Goal: Information Seeking & Learning: Check status

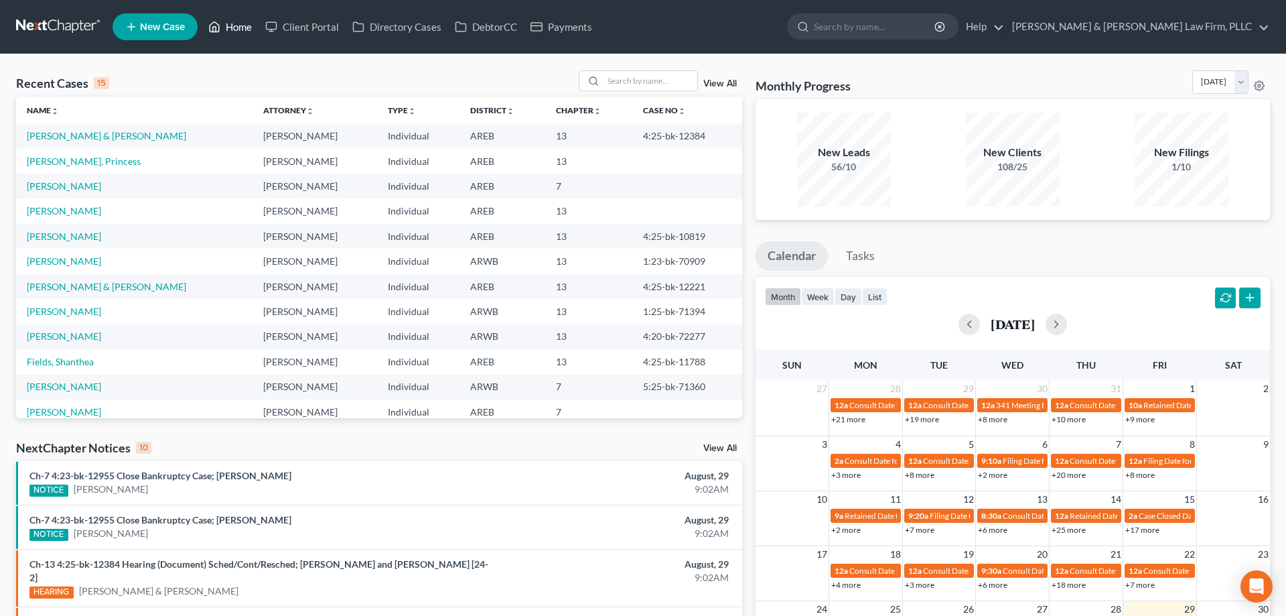
click at [247, 22] on link "Home" at bounding box center [230, 27] width 57 height 24
click at [714, 450] on link "View All" at bounding box center [721, 448] width 34 height 9
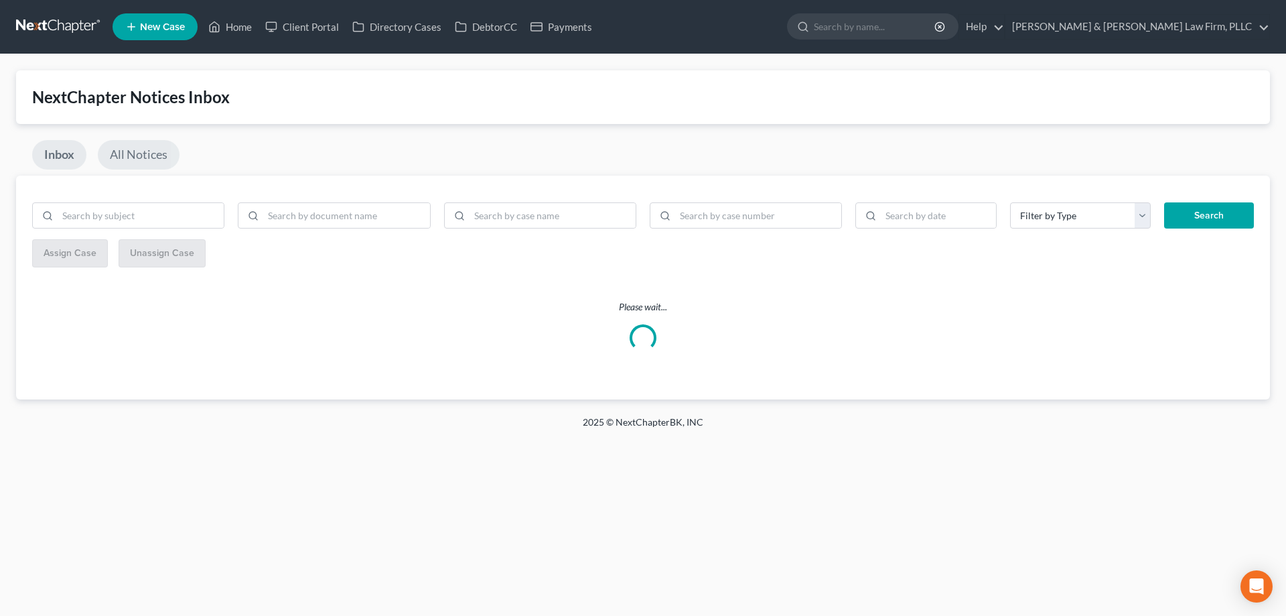
click at [118, 157] on link "All Notices" at bounding box center [139, 154] width 82 height 29
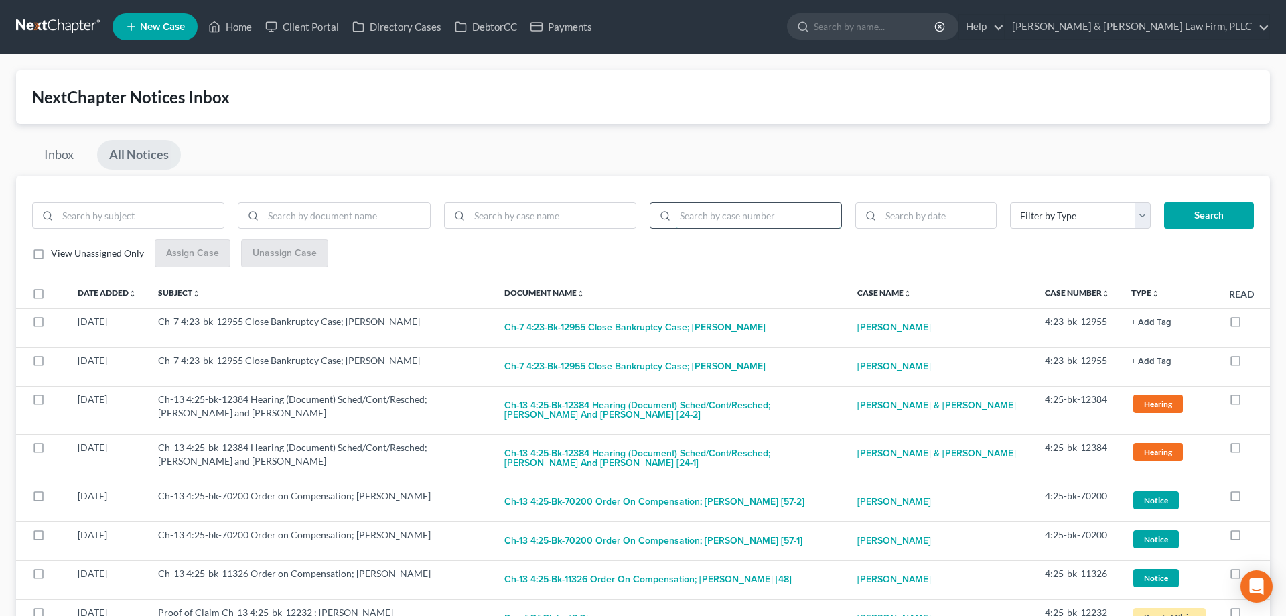
click at [742, 213] on input "search" at bounding box center [758, 215] width 166 height 25
paste input "4:25-bk-11870"
type input "4:25-bk-11870"
click at [1183, 221] on button "Search" at bounding box center [1209, 215] width 90 height 27
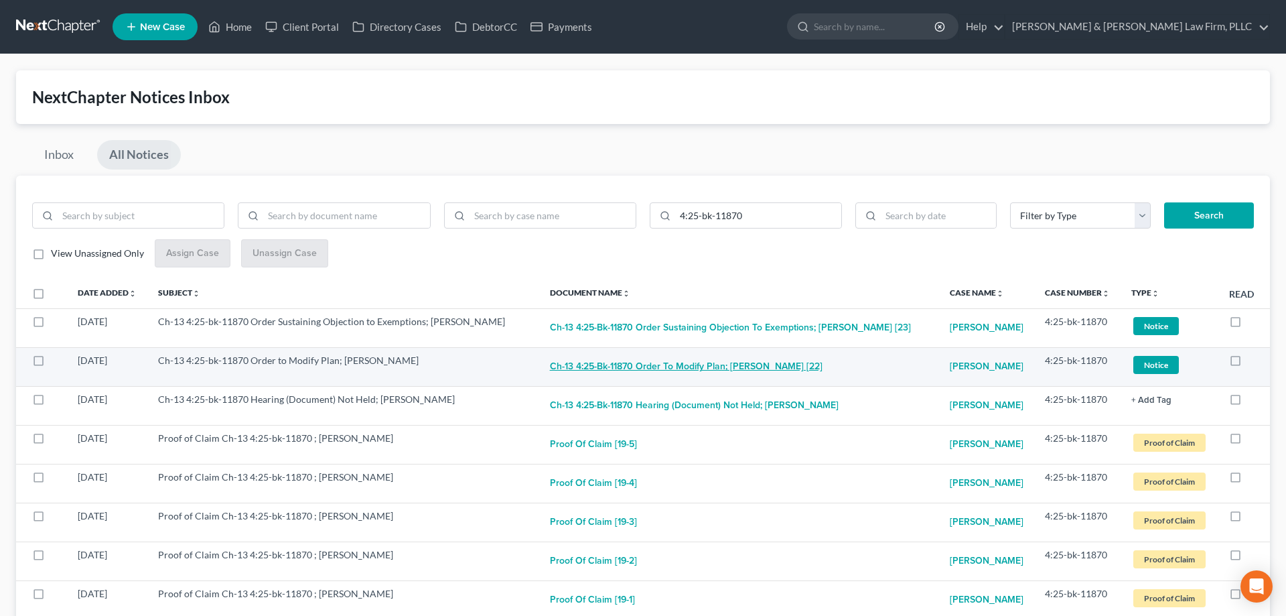
click at [670, 362] on button "Ch-13 4:25-bk-11870 Order to Modify Plan; [PERSON_NAME] [22]" at bounding box center [686, 367] width 273 height 27
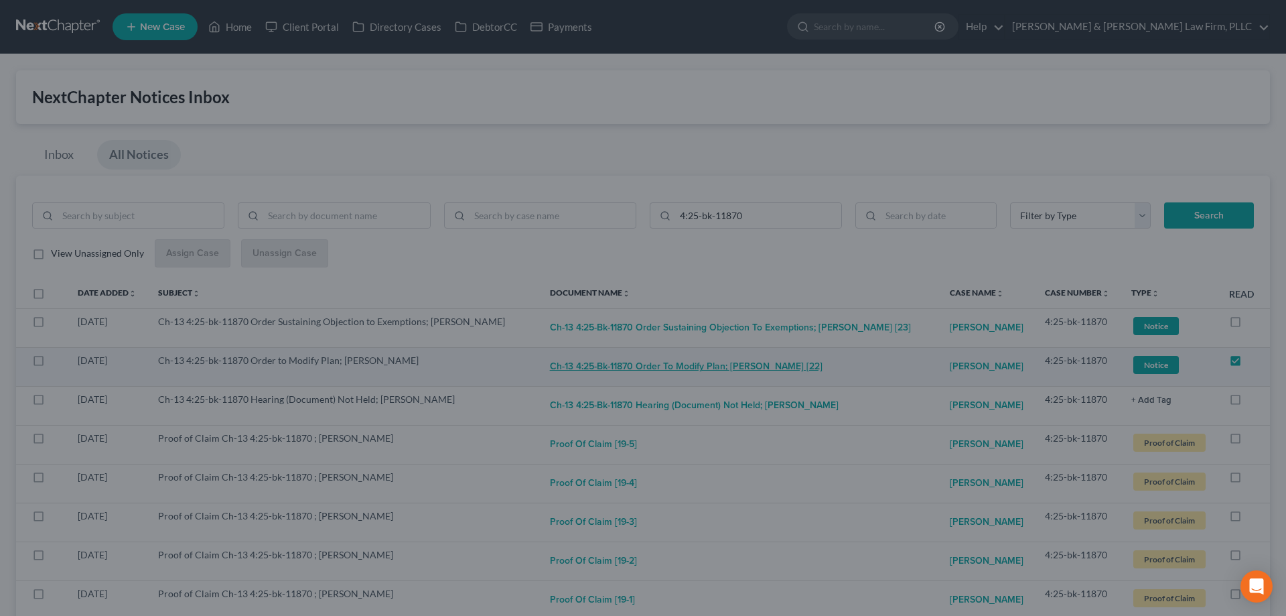
checkbox input "true"
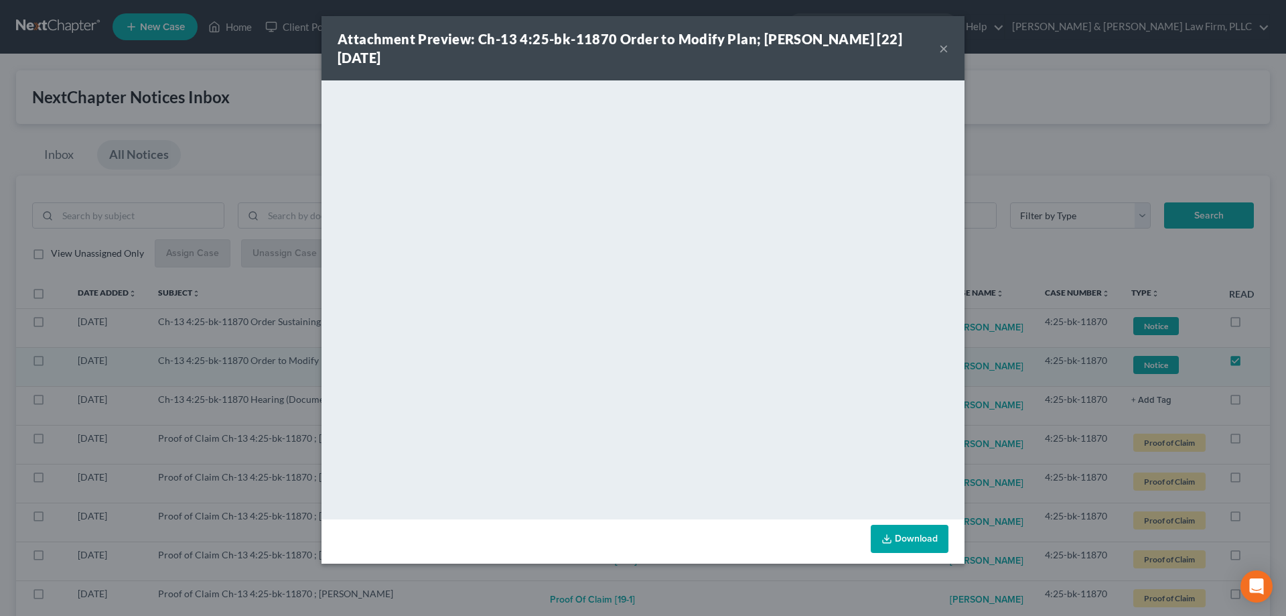
click at [944, 54] on button "×" at bounding box center [943, 48] width 9 height 16
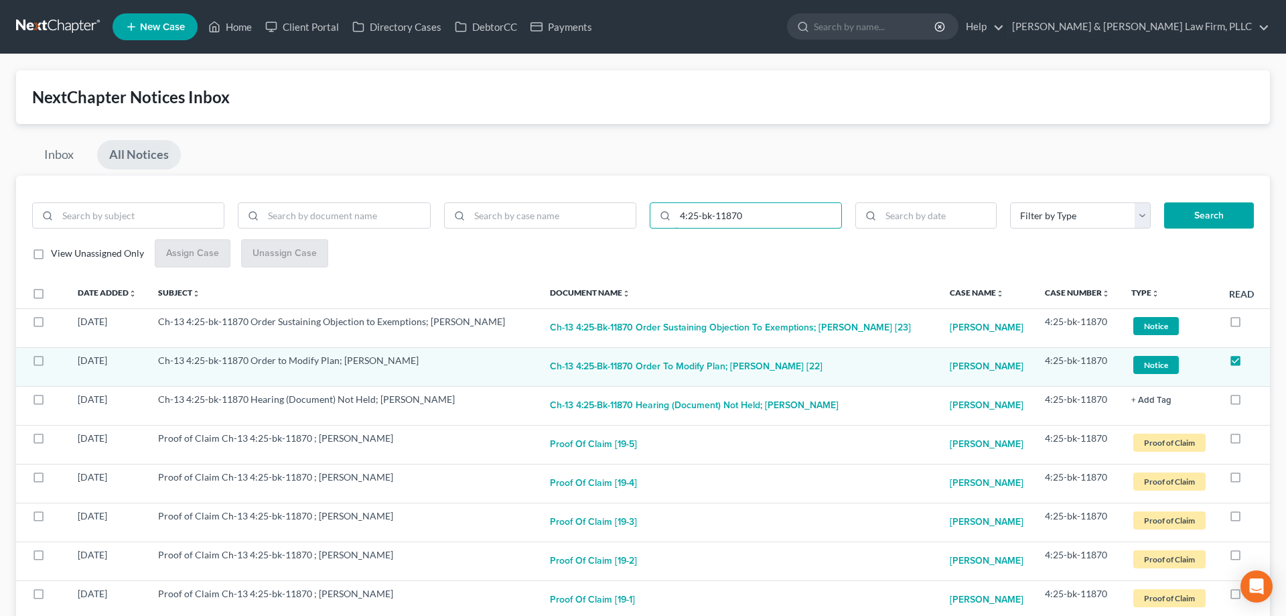
drag, startPoint x: 757, startPoint y: 215, endPoint x: 563, endPoint y: 239, distance: 195.8
click at [675, 228] on input "4:25-bk-11870" at bounding box center [758, 215] width 166 height 25
paste input "Order on Objection to Confirmation of Plan"
click at [777, 210] on input "4:25-bk-11870" at bounding box center [758, 215] width 166 height 25
drag, startPoint x: 665, startPoint y: 218, endPoint x: 598, endPoint y: 218, distance: 67.0
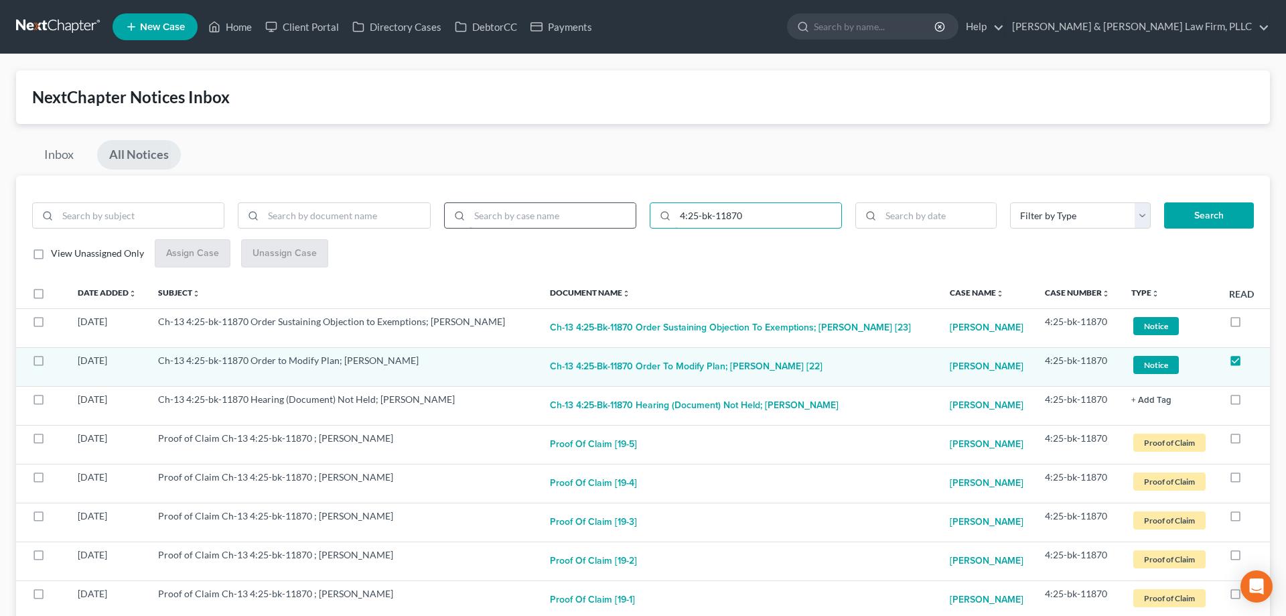
click at [675, 218] on input "4:25-bk-11870" at bounding box center [758, 215] width 166 height 25
paste input "213"
type input "4:25-bk-12130"
click at [1213, 218] on button "Search" at bounding box center [1209, 215] width 90 height 27
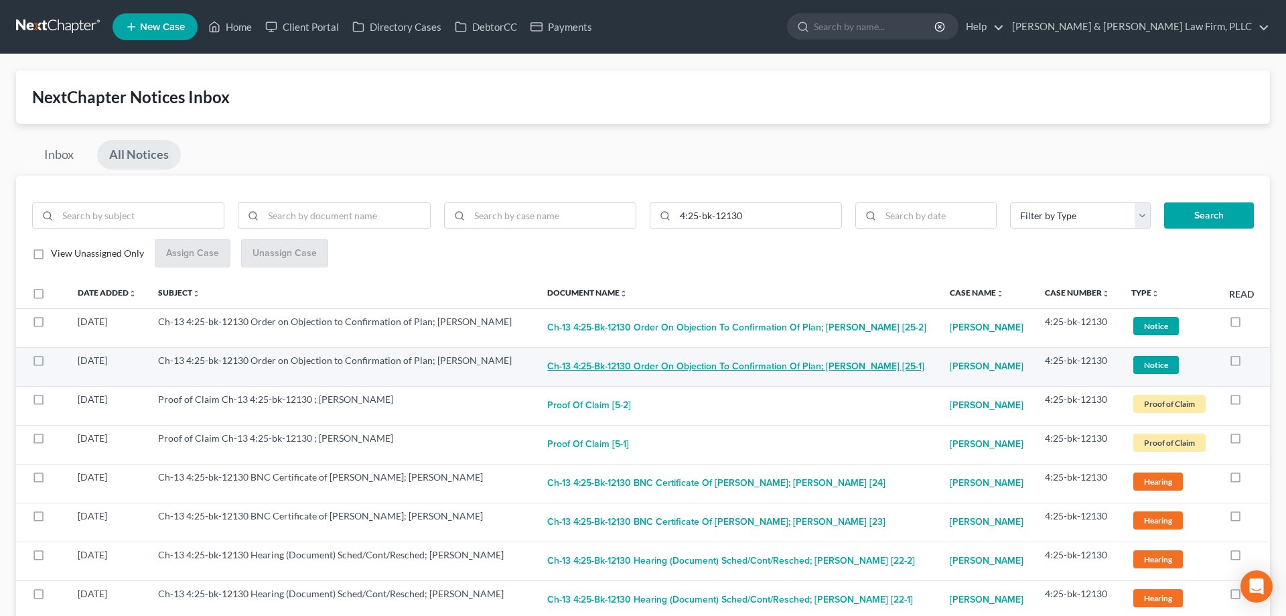
click at [624, 358] on button "Ch-13 4:25-bk-12130 Order on Objection to Confirmation of Plan; [PERSON_NAME] […" at bounding box center [735, 367] width 377 height 27
checkbox input "true"
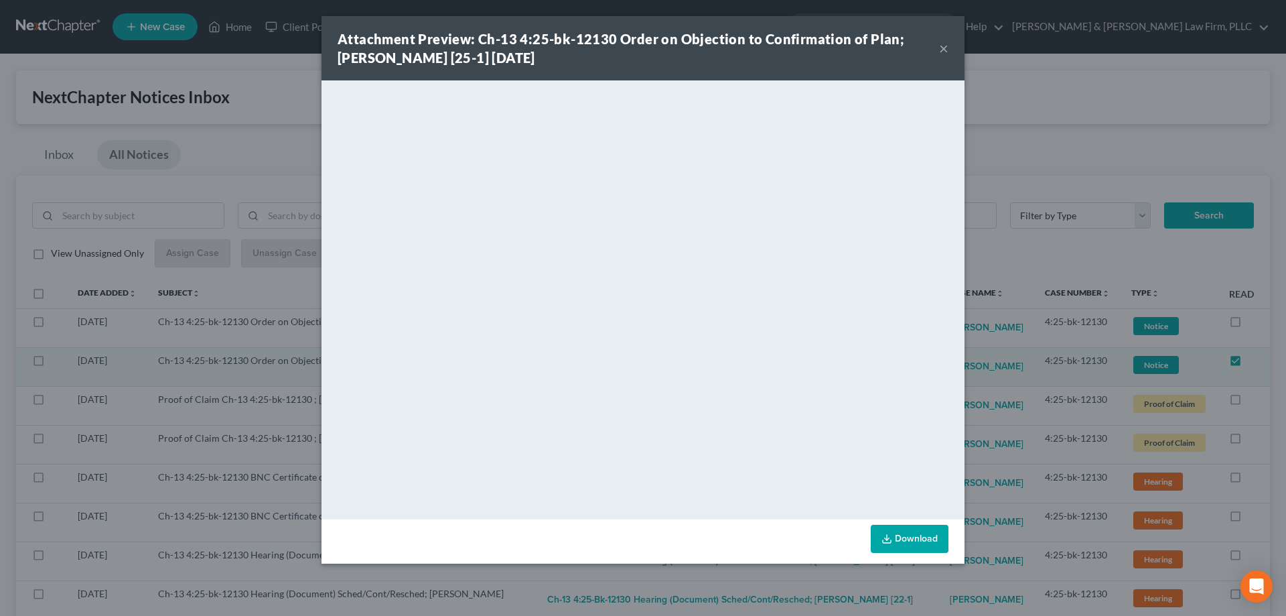
click at [943, 49] on button "×" at bounding box center [943, 48] width 9 height 16
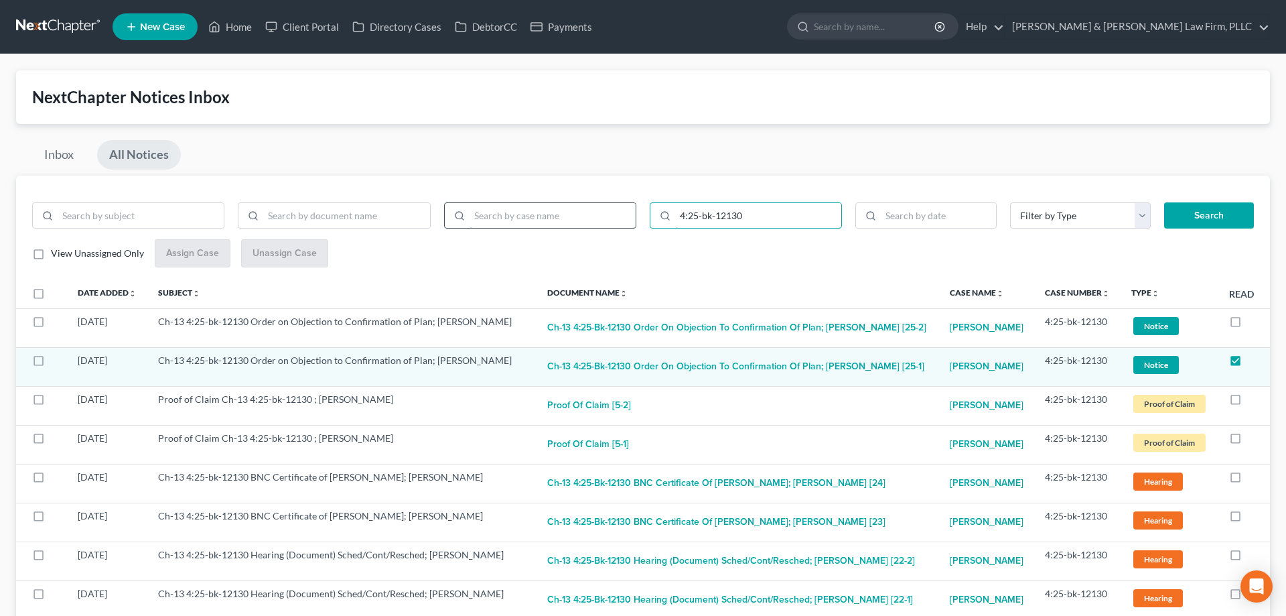
drag, startPoint x: 777, startPoint y: 214, endPoint x: 569, endPoint y: 211, distance: 207.7
click at [675, 208] on input "4:25-bk-12130" at bounding box center [758, 215] width 166 height 25
paste input "3-bk-13802"
type input "4:23-bk-13802"
click at [1185, 204] on button "Search" at bounding box center [1209, 215] width 90 height 27
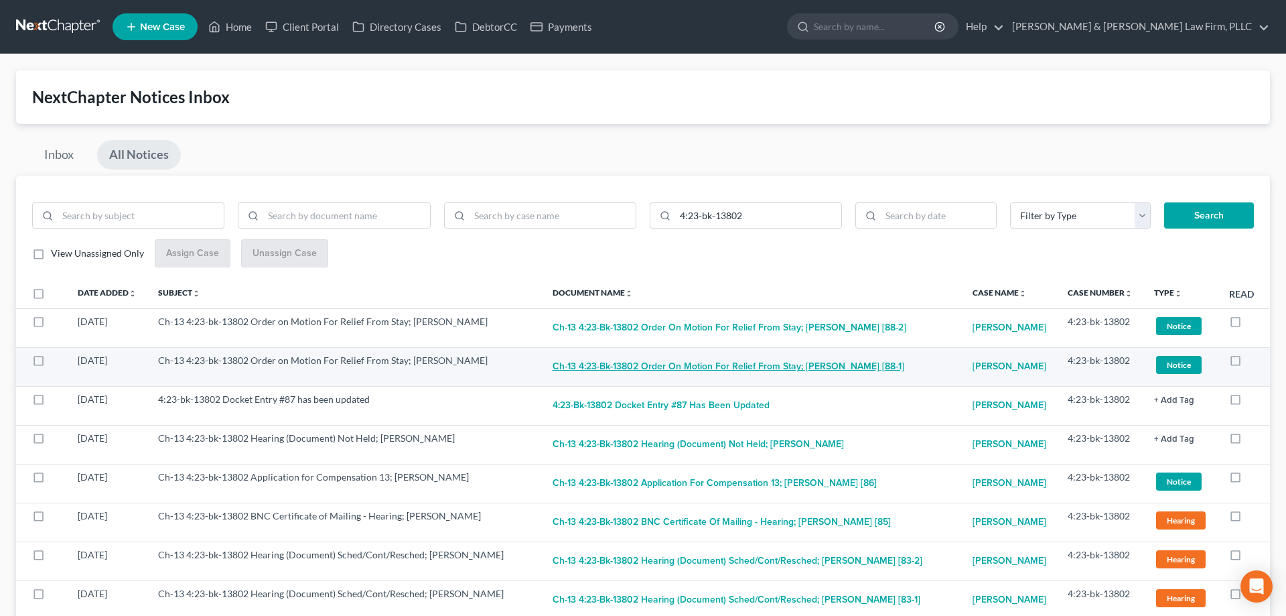
click at [695, 375] on button "Ch-13 4:23-bk-13802 Order on Motion For Relief From Stay; [PERSON_NAME] [88-1]" at bounding box center [729, 367] width 352 height 27
checkbox input "true"
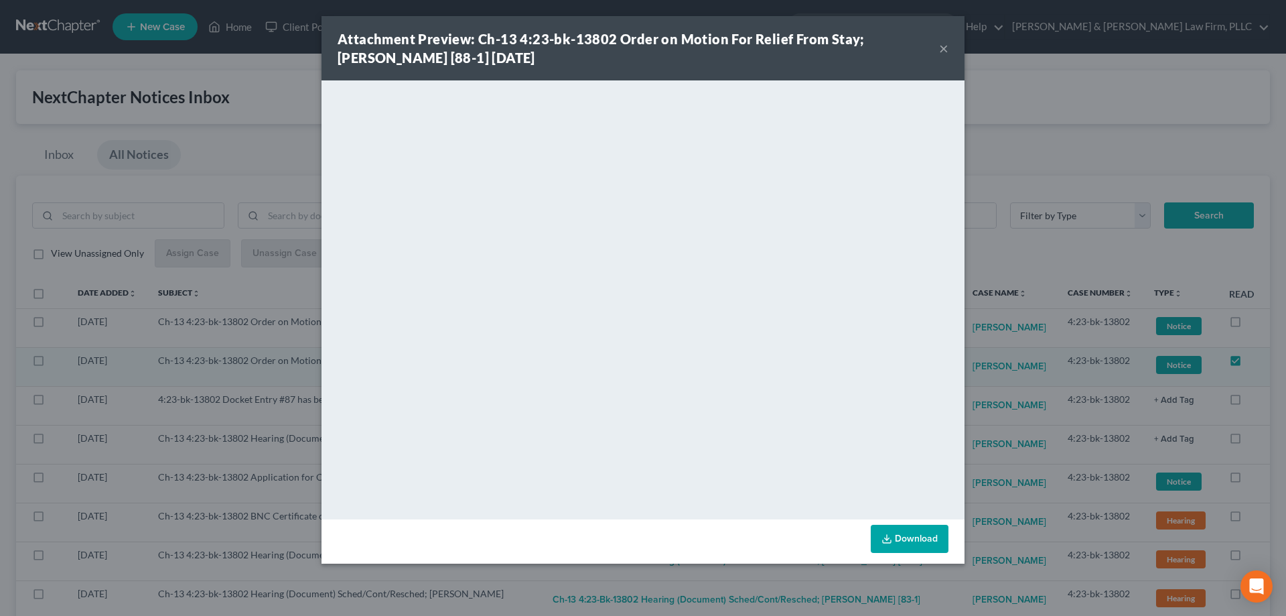
click at [942, 51] on button "×" at bounding box center [943, 48] width 9 height 16
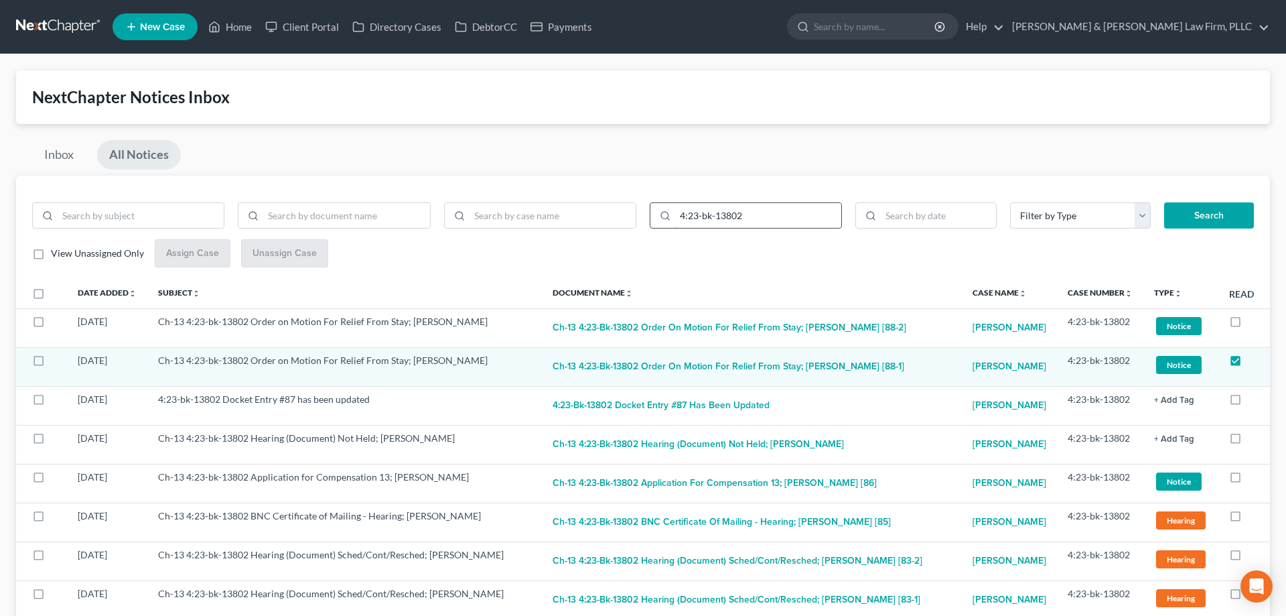
drag, startPoint x: 748, startPoint y: 217, endPoint x: 625, endPoint y: 220, distance: 123.3
click at [675, 220] on input "4:23-bk-13802" at bounding box center [758, 215] width 166 height 25
paste input "5-bk-10113"
type input "4:25-bk-10113"
click at [1217, 219] on button "Search" at bounding box center [1209, 215] width 90 height 27
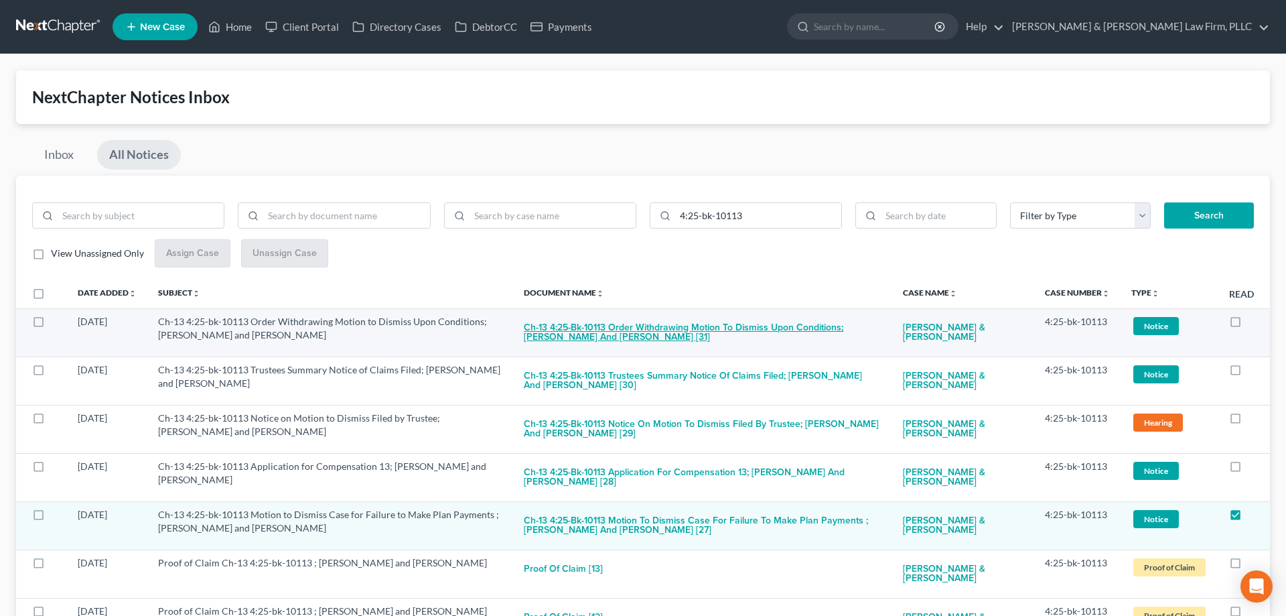
click at [652, 336] on button "Ch-13 4:25-bk-10113 Order Withdrawing Motion to Dismiss Upon Conditions; [PERSO…" at bounding box center [702, 333] width 357 height 36
checkbox input "true"
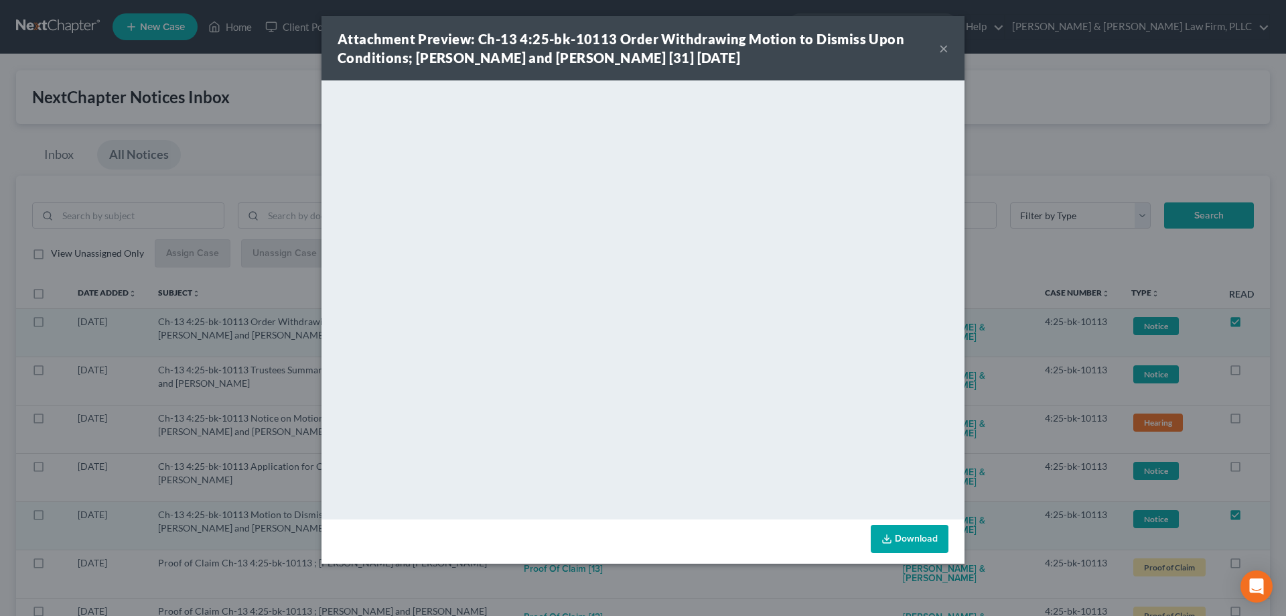
click at [941, 51] on button "×" at bounding box center [943, 48] width 9 height 16
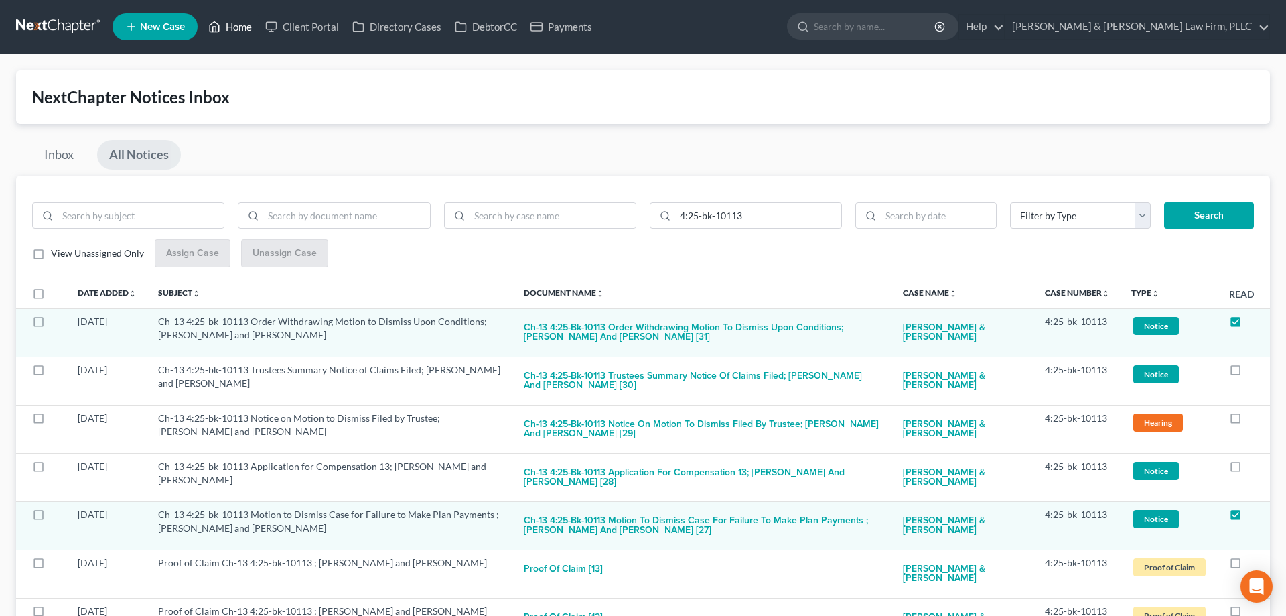
click at [245, 23] on link "Home" at bounding box center [230, 27] width 57 height 24
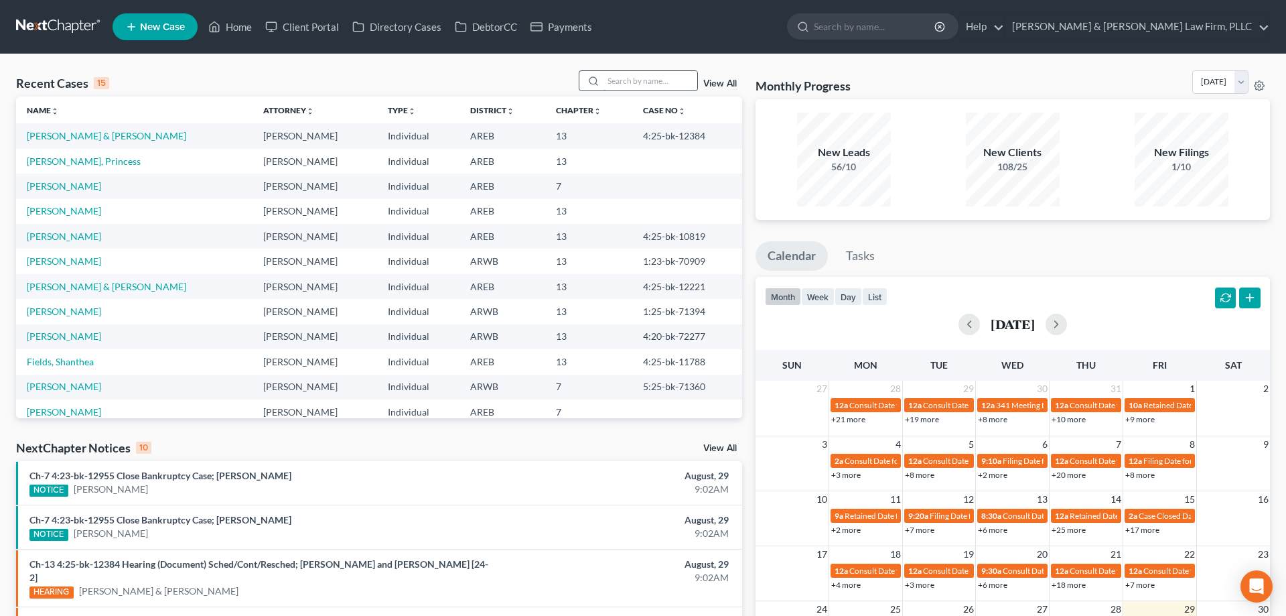
click at [649, 80] on input "search" at bounding box center [651, 80] width 94 height 19
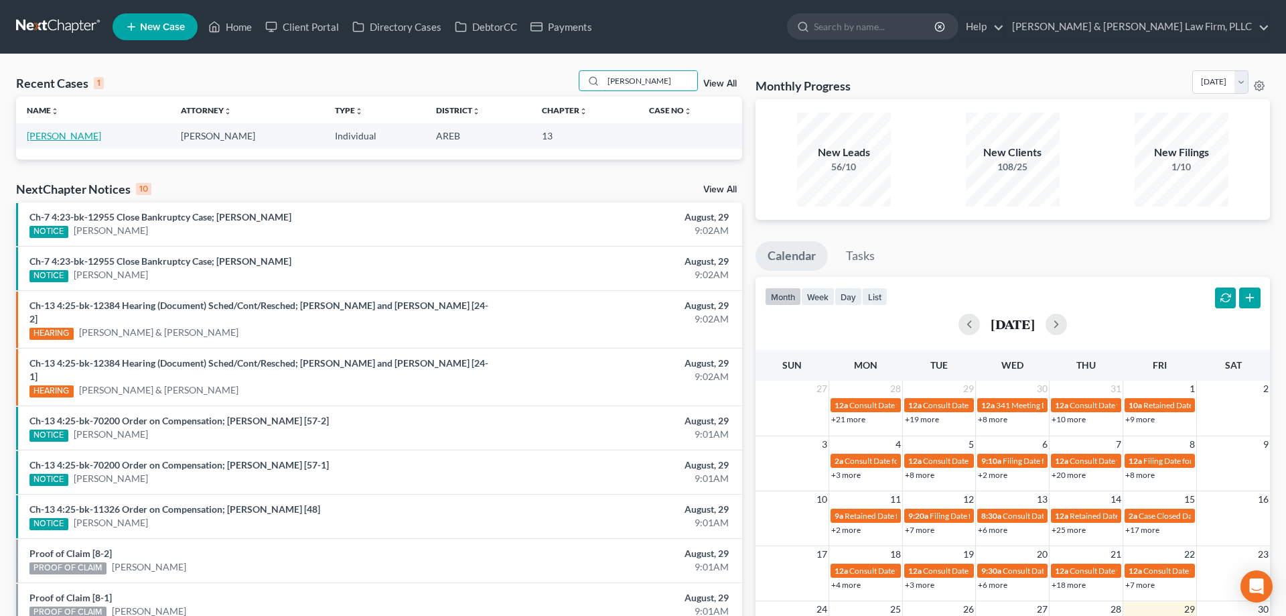
type input "[PERSON_NAME]"
click at [62, 140] on link "[PERSON_NAME]" at bounding box center [64, 135] width 74 height 11
select select "2"
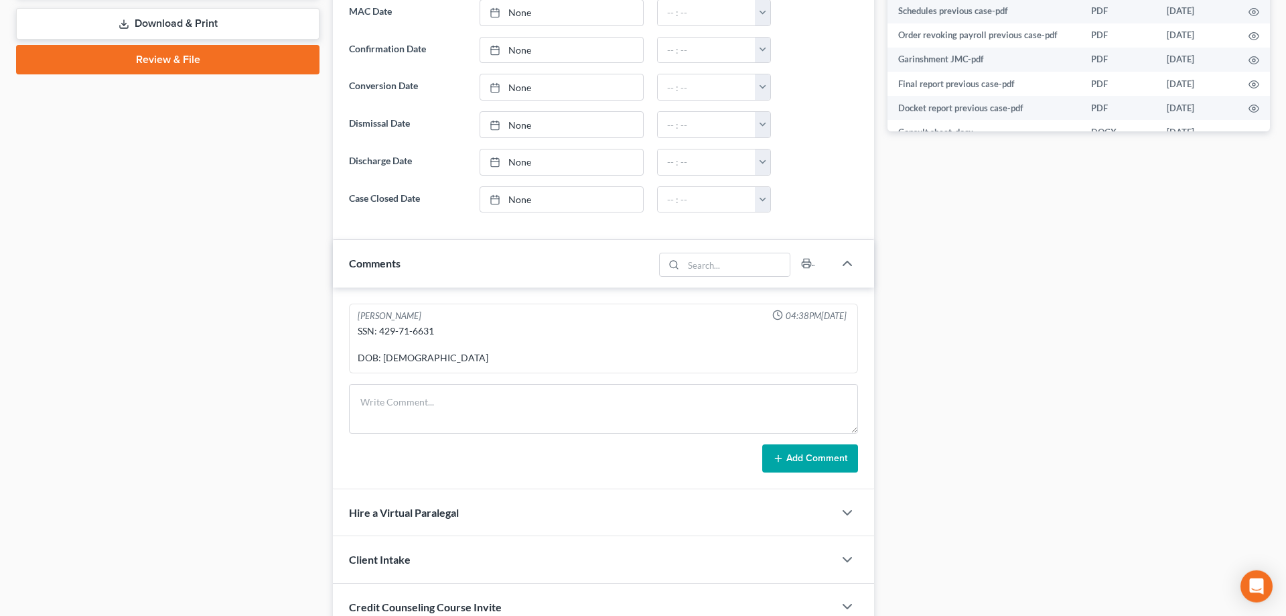
scroll to position [683, 0]
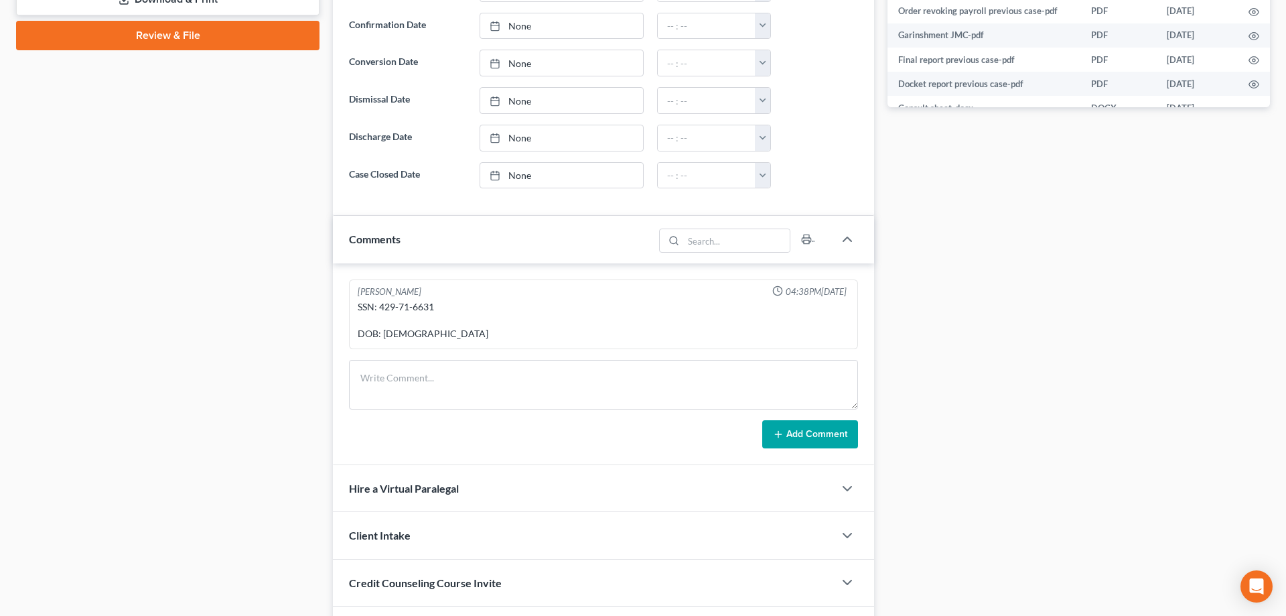
click at [387, 310] on div "SSN: 429-71-6631 DOB: [DEMOGRAPHIC_DATA]" at bounding box center [604, 320] width 492 height 40
drag, startPoint x: 387, startPoint y: 310, endPoint x: 417, endPoint y: 310, distance: 30.2
click at [420, 307] on div "SSN: 429-71-6631 DOB: [DEMOGRAPHIC_DATA]" at bounding box center [604, 320] width 492 height 40
copy div "429-71-6631"
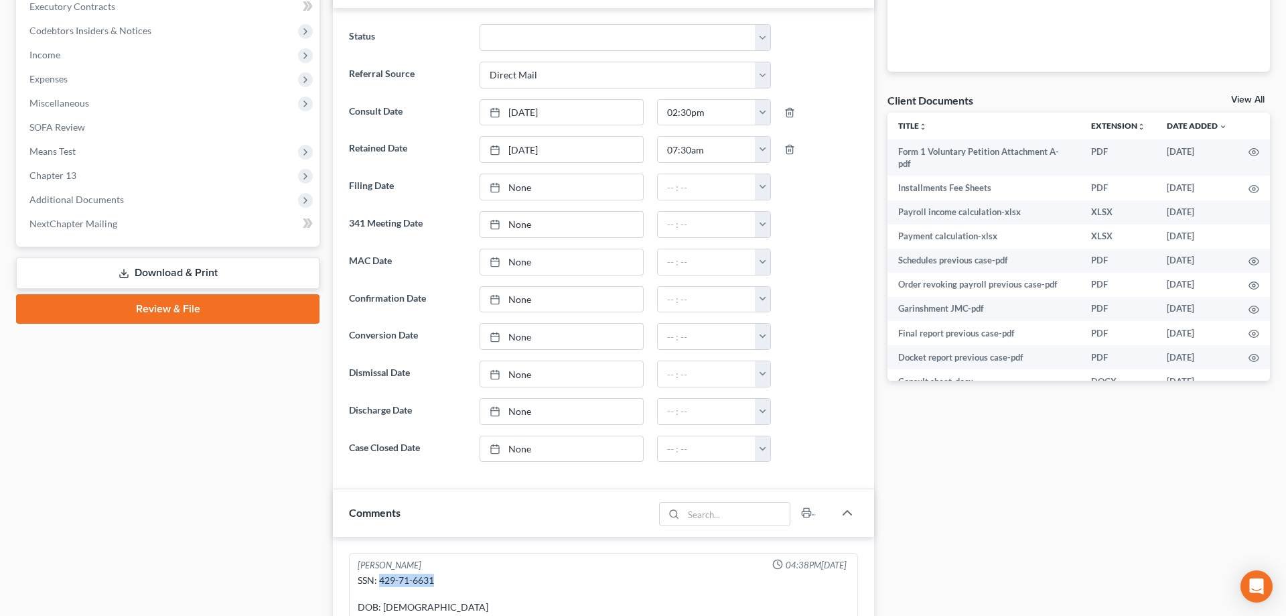
click at [194, 268] on link "Download & Print" at bounding box center [168, 272] width 304 height 31
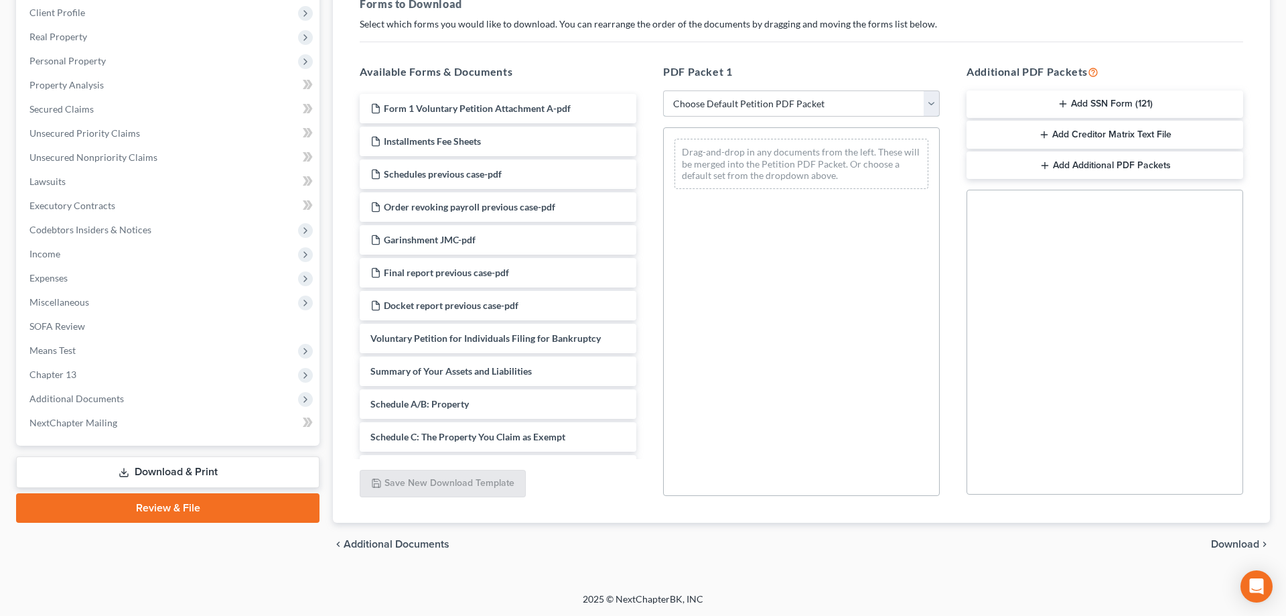
select select "0"
click option "Complete Bankruptcy Petition (all forms and schedules)" at bounding box center [0, 0] width 0 height 0
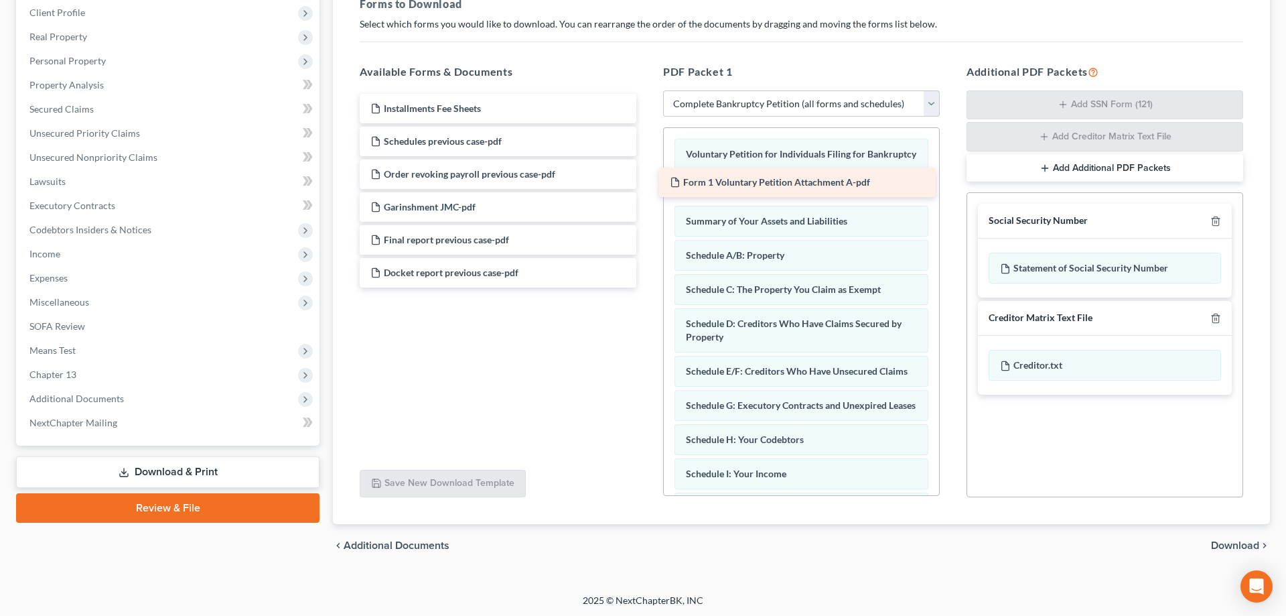
drag, startPoint x: 509, startPoint y: 105, endPoint x: 808, endPoint y: 179, distance: 308.6
click at [647, 179] on div "Form 1 Voluntary Petition Attachment A-pdf Form 1 Voluntary Petition Attachment…" at bounding box center [498, 191] width 298 height 194
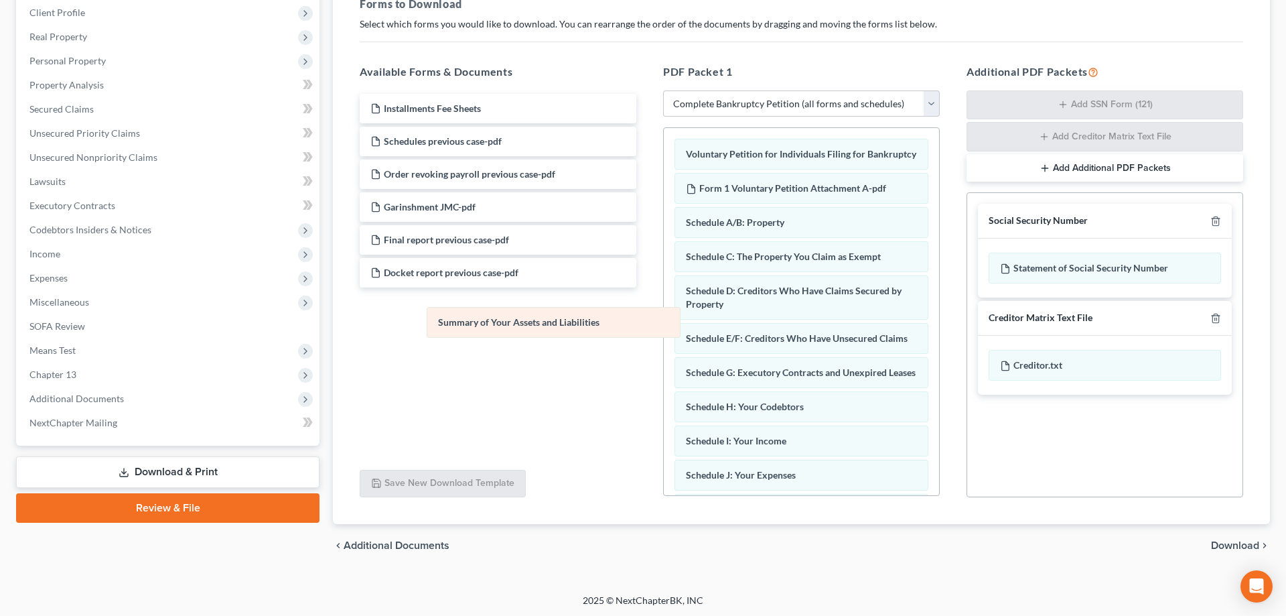
drag, startPoint x: 777, startPoint y: 222, endPoint x: 516, endPoint y: 325, distance: 280.7
click at [664, 323] on div "Summary of Your Assets and Liabilities Voluntary Petition for Individuals Filin…" at bounding box center [801, 474] width 275 height 693
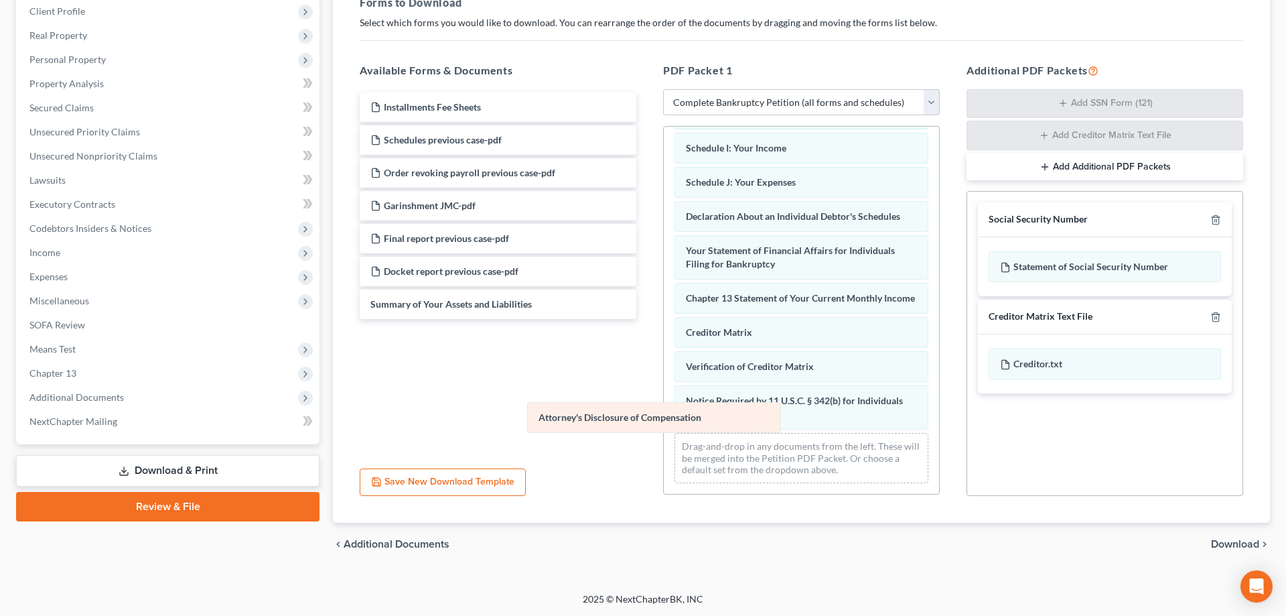
scroll to position [291, 0]
drag, startPoint x: 771, startPoint y: 411, endPoint x: 478, endPoint y: 395, distance: 292.6
click at [664, 399] on div "Attorney's Disclosure of Compensation Voluntary Petition for Individuals Filing…" at bounding box center [801, 164] width 275 height 659
click at [1217, 317] on line "button" at bounding box center [1217, 317] width 0 height 3
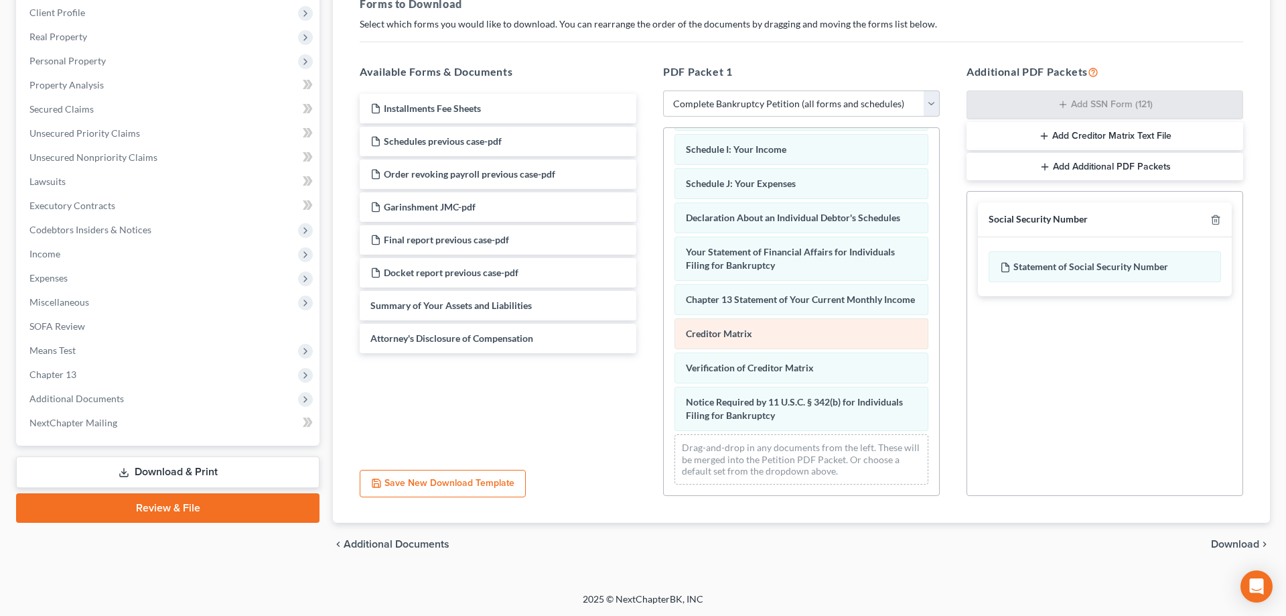
scroll to position [0, 0]
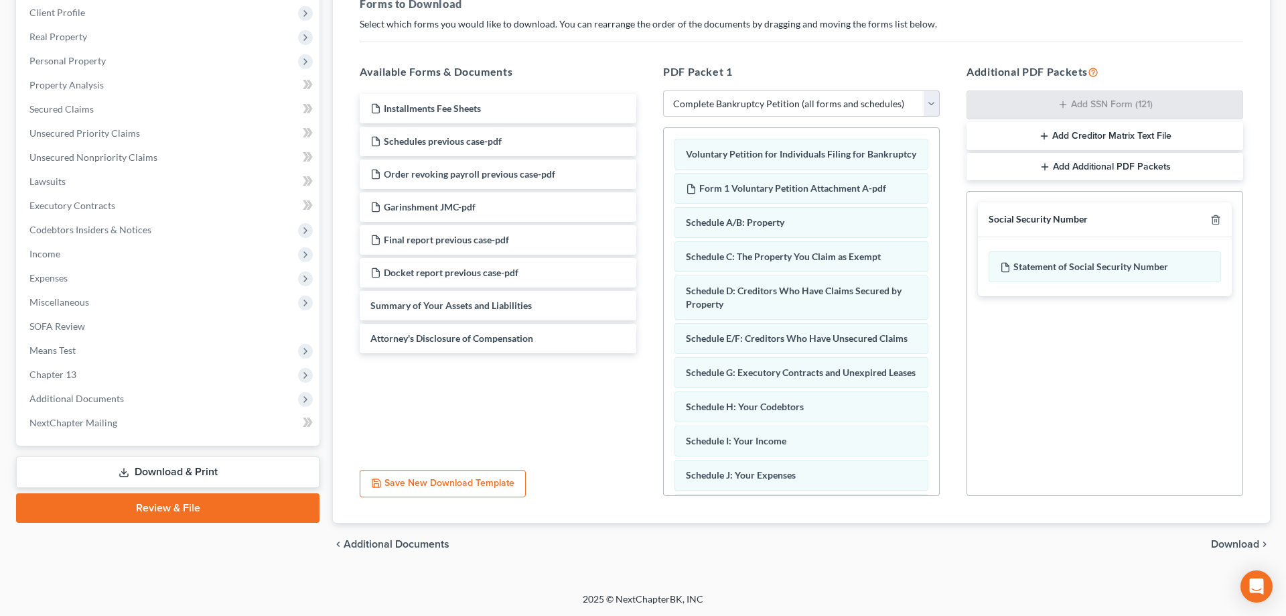
click at [1237, 543] on span "Download" at bounding box center [1235, 544] width 48 height 11
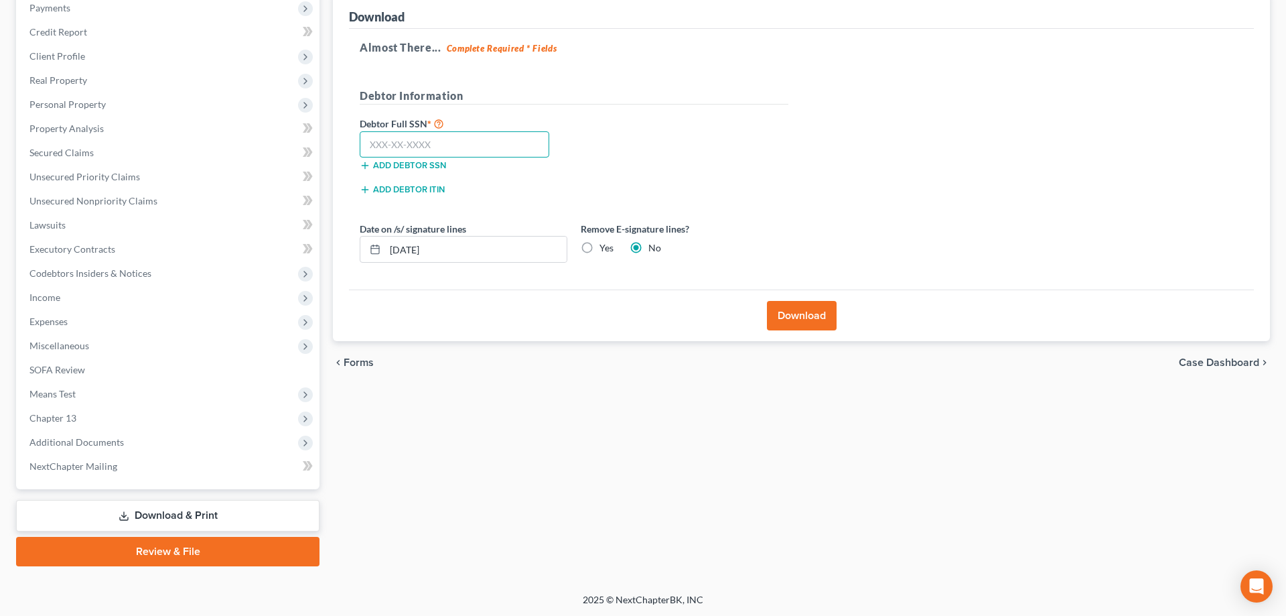
click at [459, 146] on input "text" at bounding box center [455, 144] width 190 height 27
paste input "429-71-6631"
type input "429-71-6631"
click at [600, 249] on label "Yes" at bounding box center [607, 247] width 14 height 13
click at [605, 249] on input "Yes" at bounding box center [609, 245] width 9 height 9
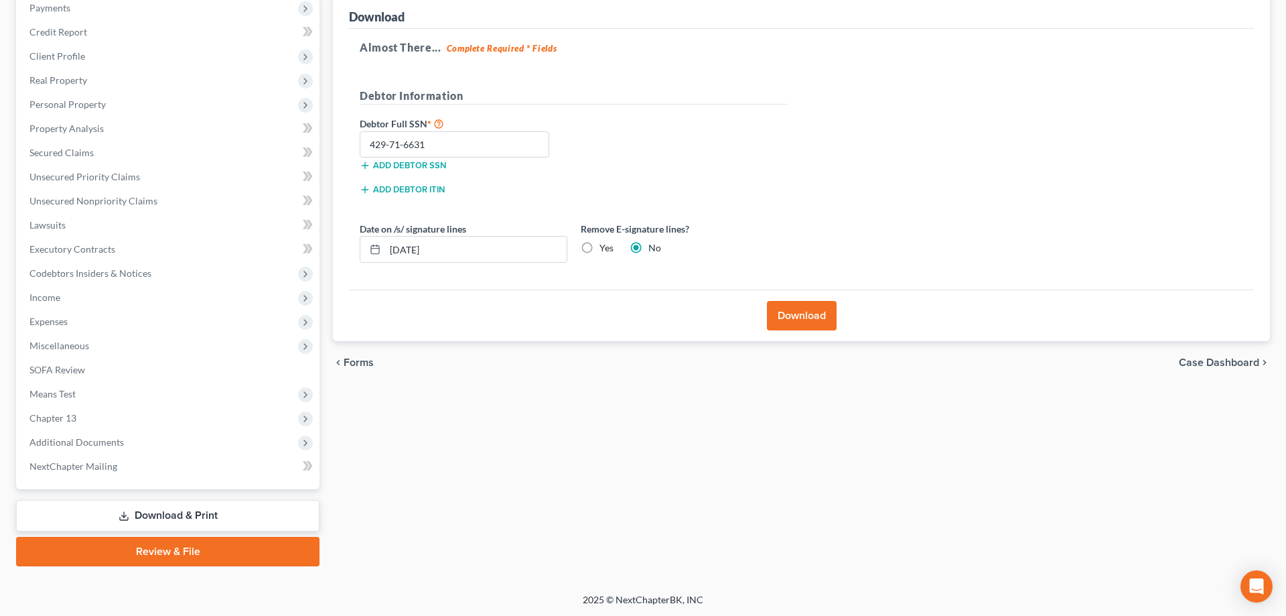
radio input "true"
radio input "false"
click at [791, 318] on button "Download" at bounding box center [802, 315] width 70 height 29
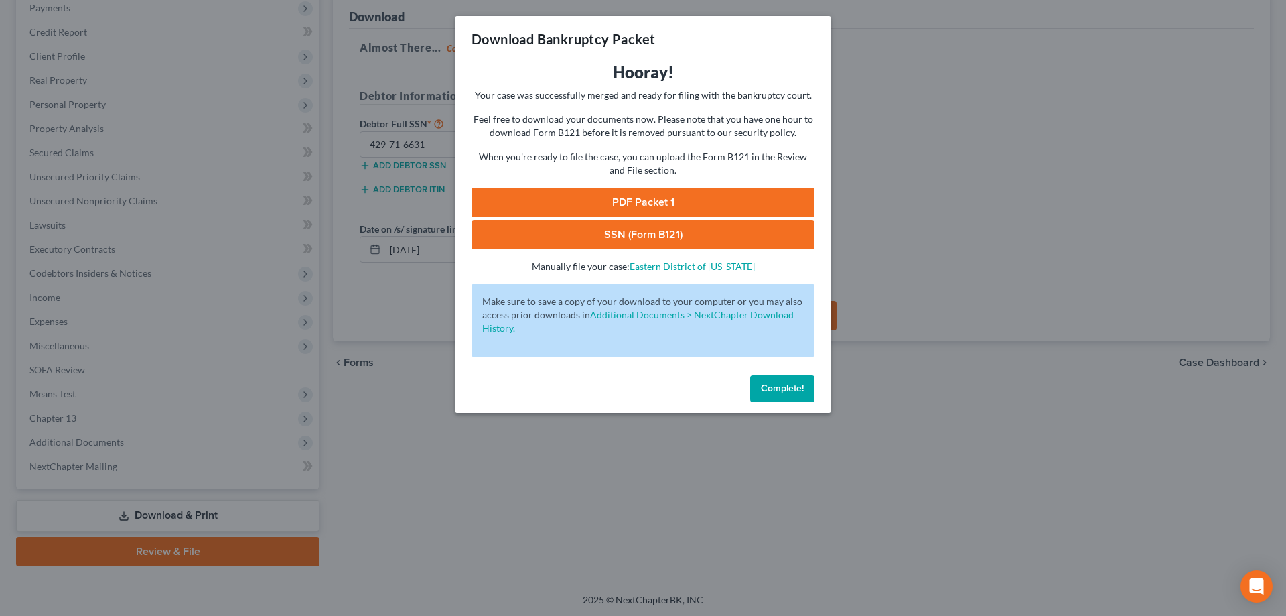
click at [623, 207] on link "PDF Packet 1" at bounding box center [643, 202] width 343 height 29
click at [655, 230] on link "SSN (Form B121)" at bounding box center [643, 234] width 343 height 29
click at [760, 385] on button "Complete!" at bounding box center [782, 388] width 64 height 27
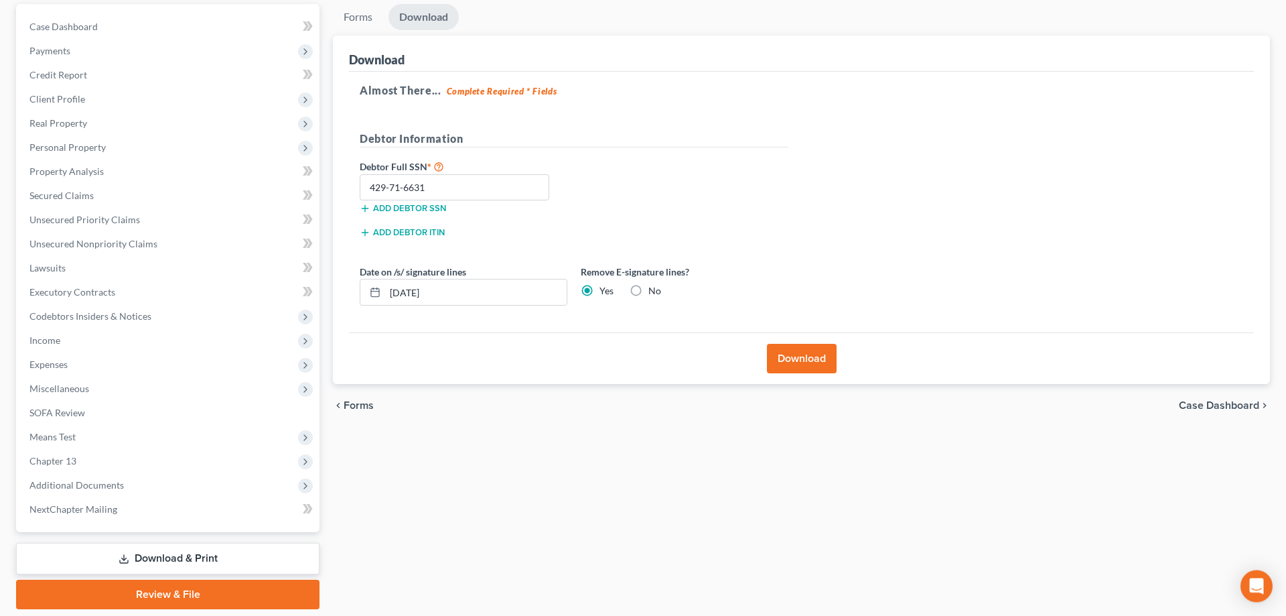
scroll to position [0, 0]
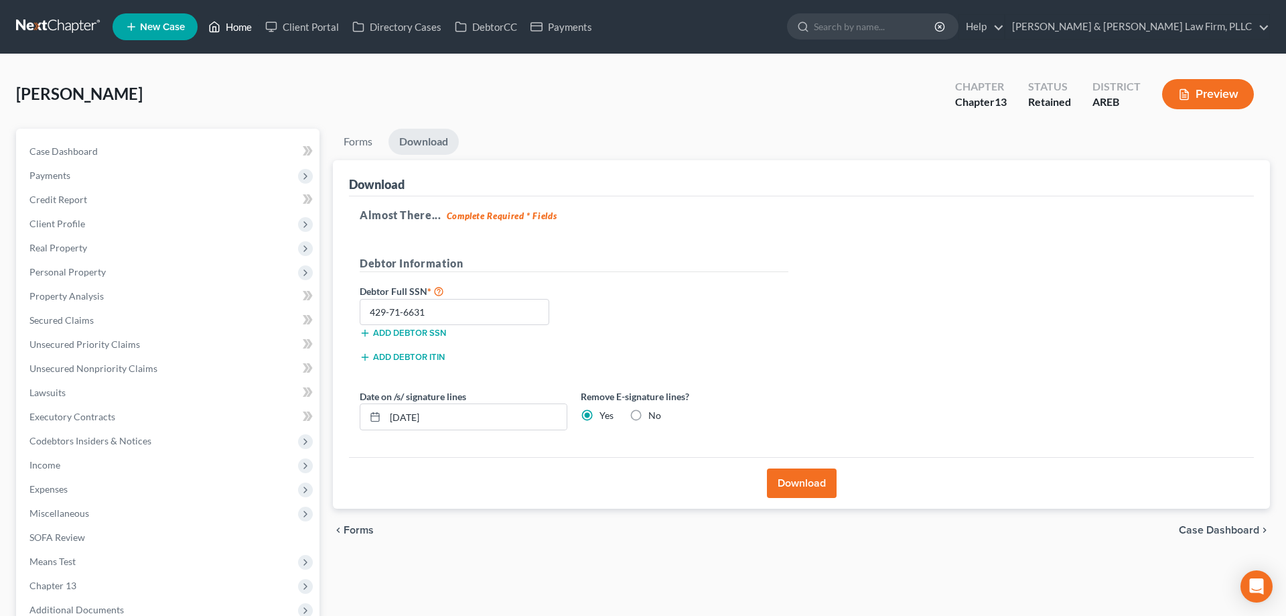
click at [232, 34] on link "Home" at bounding box center [230, 27] width 57 height 24
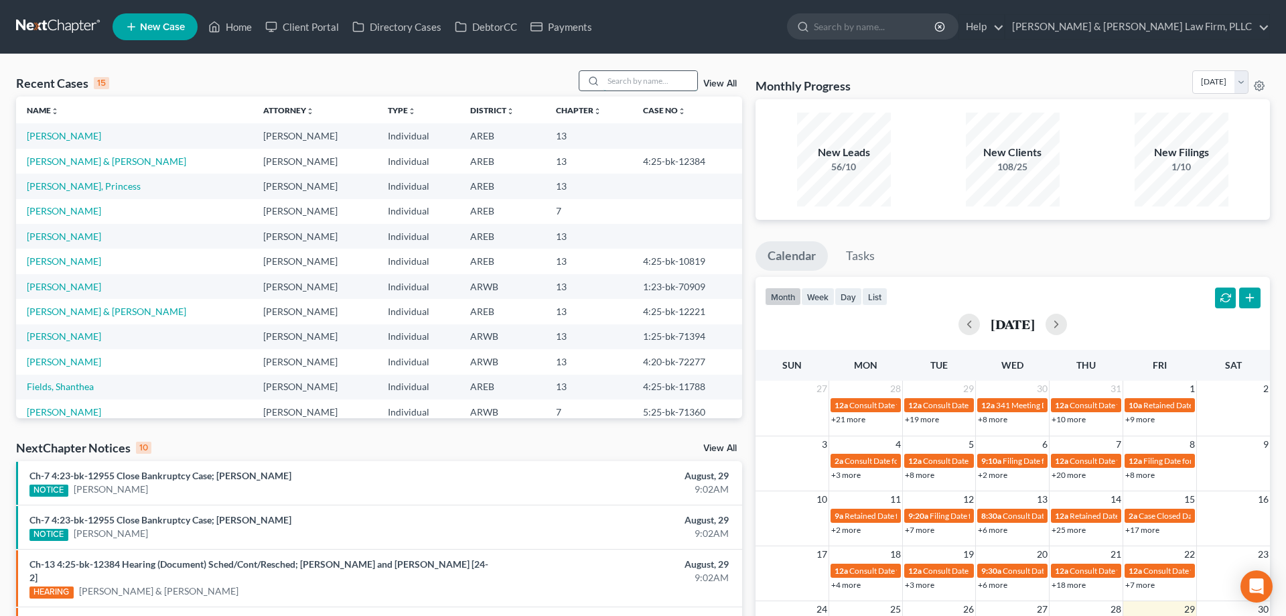
click at [642, 81] on input "search" at bounding box center [651, 80] width 94 height 19
type input "[PERSON_NAME]"
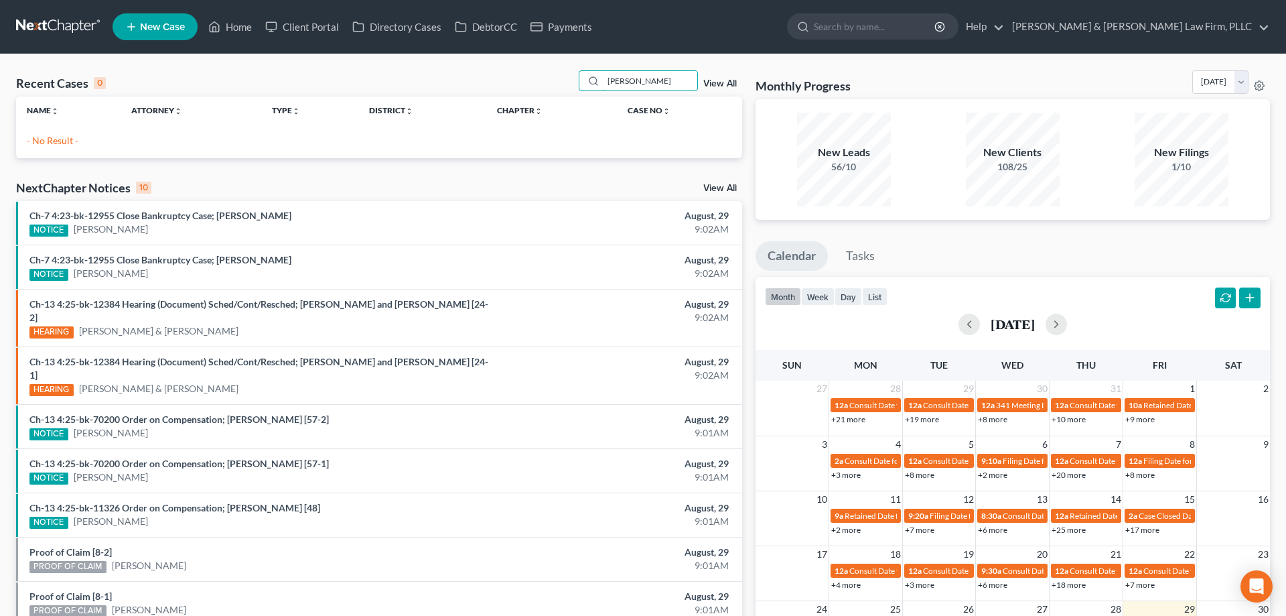
drag, startPoint x: 635, startPoint y: 78, endPoint x: 529, endPoint y: 88, distance: 106.3
click at [604, 88] on input "[PERSON_NAME]" at bounding box center [651, 80] width 94 height 19
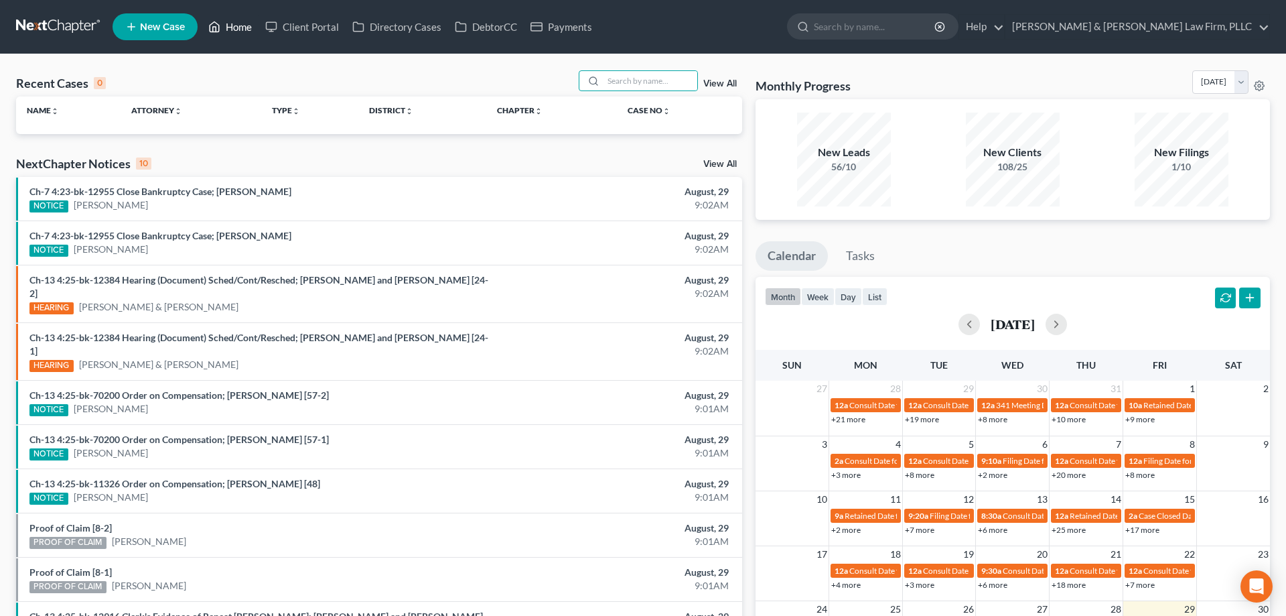
click at [242, 25] on link "Home" at bounding box center [230, 27] width 57 height 24
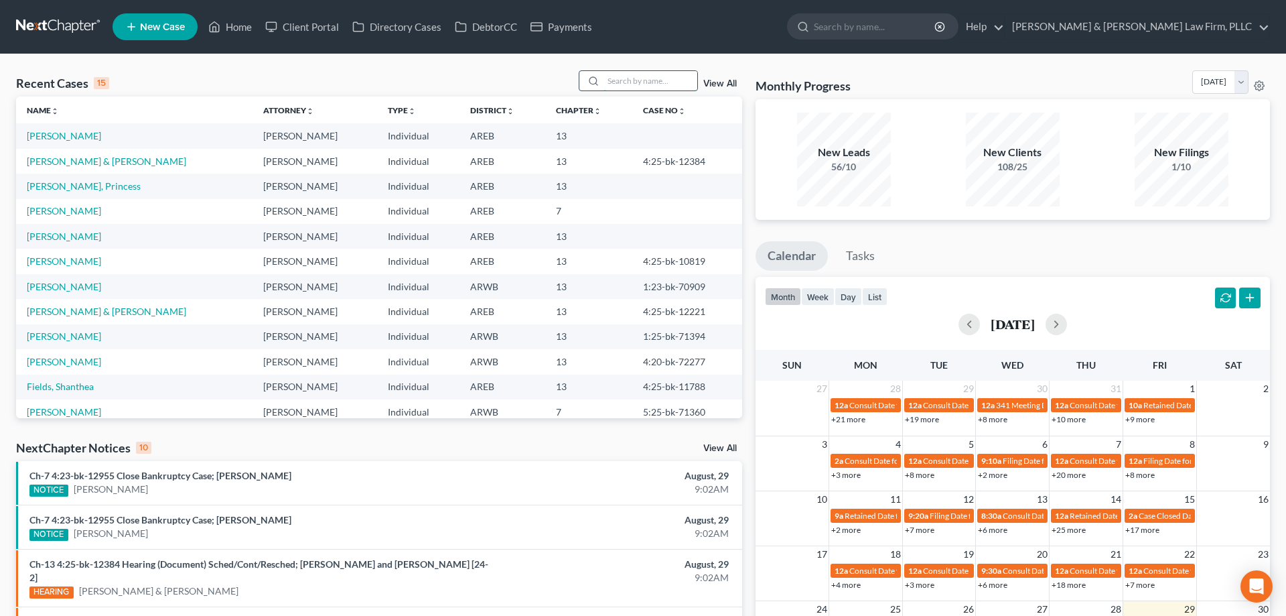
click at [649, 82] on input "search" at bounding box center [651, 80] width 94 height 19
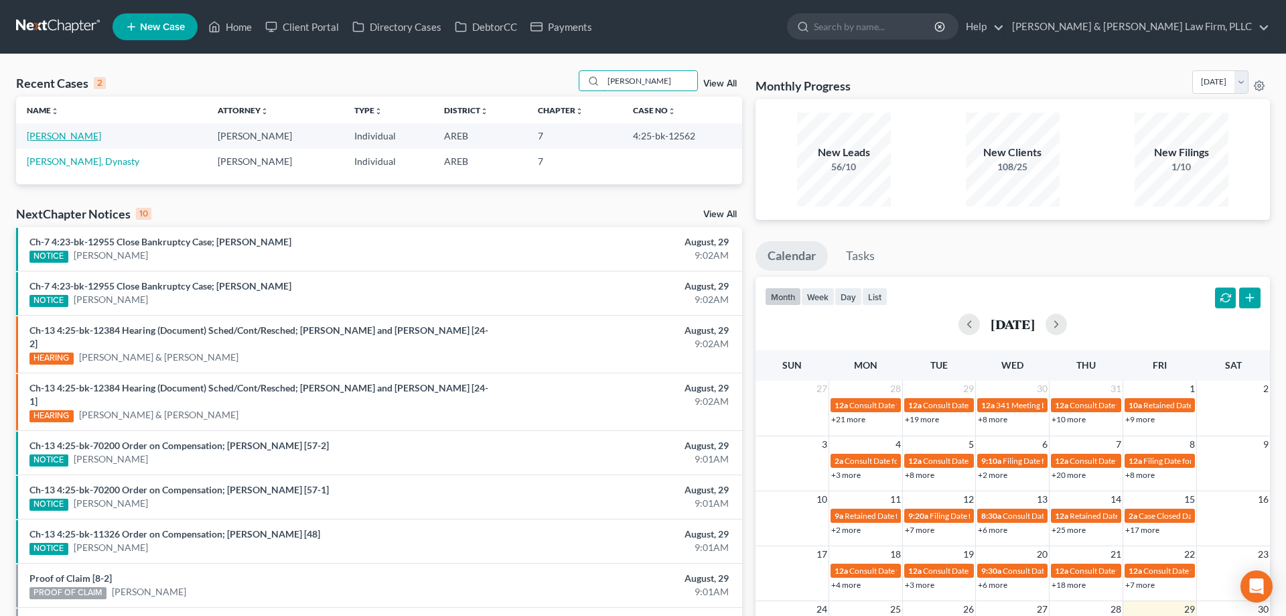
type input "[PERSON_NAME]"
click at [83, 137] on link "[PERSON_NAME]" at bounding box center [64, 135] width 74 height 11
select select "2"
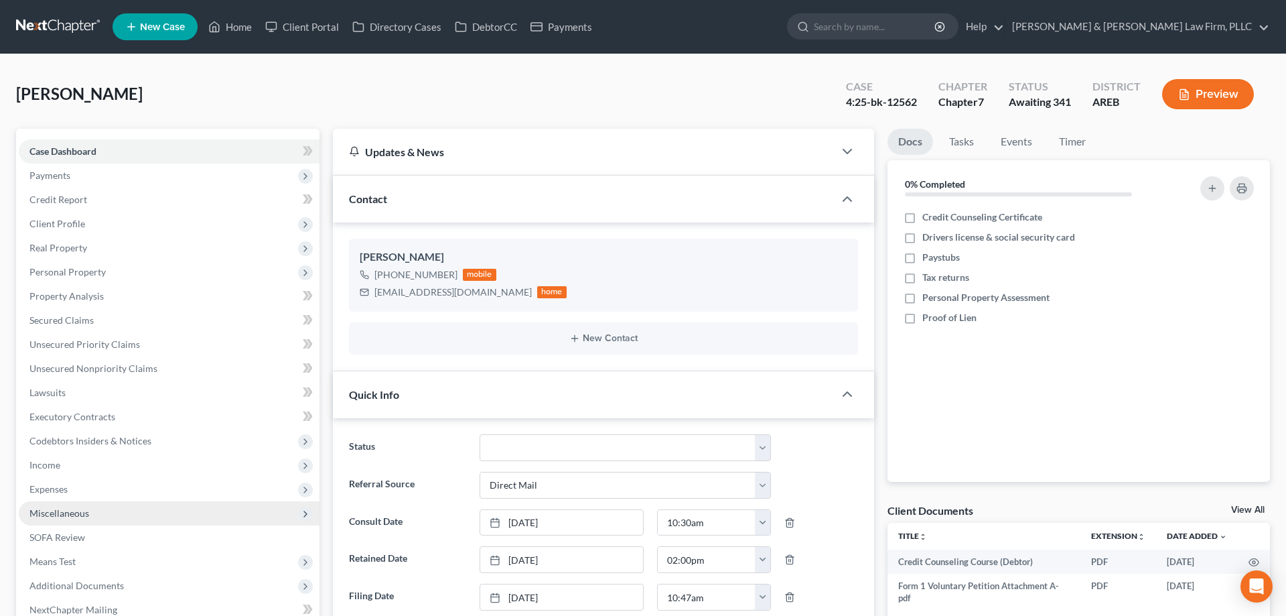
scroll to position [205, 0]
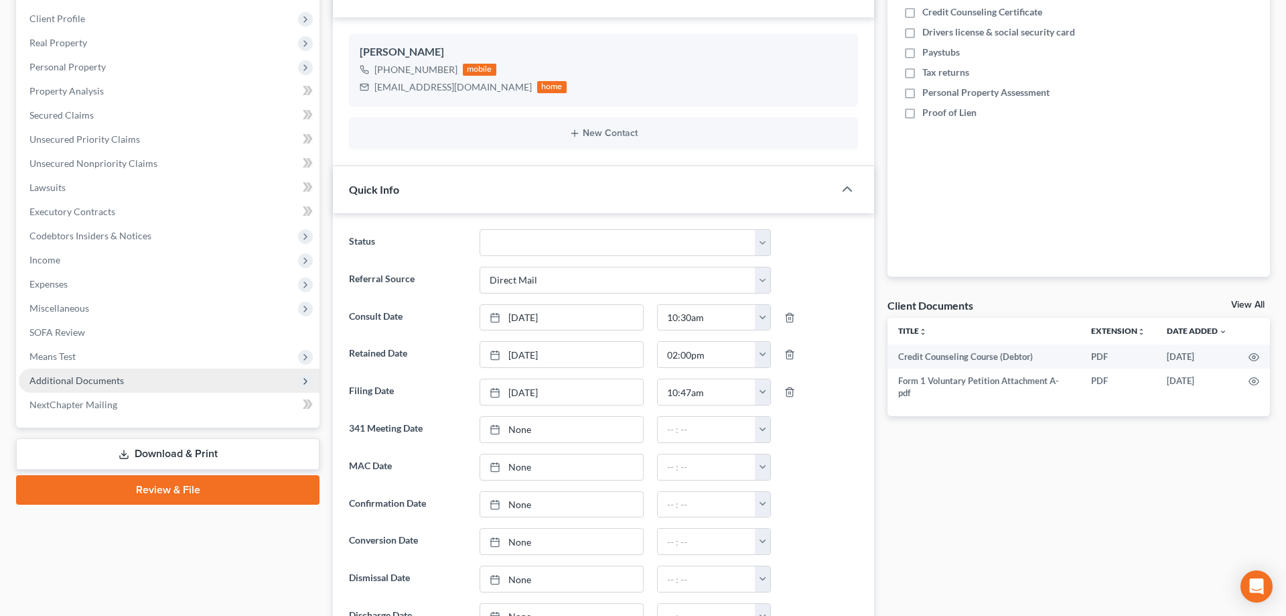
click at [182, 383] on span "Additional Documents" at bounding box center [169, 381] width 301 height 24
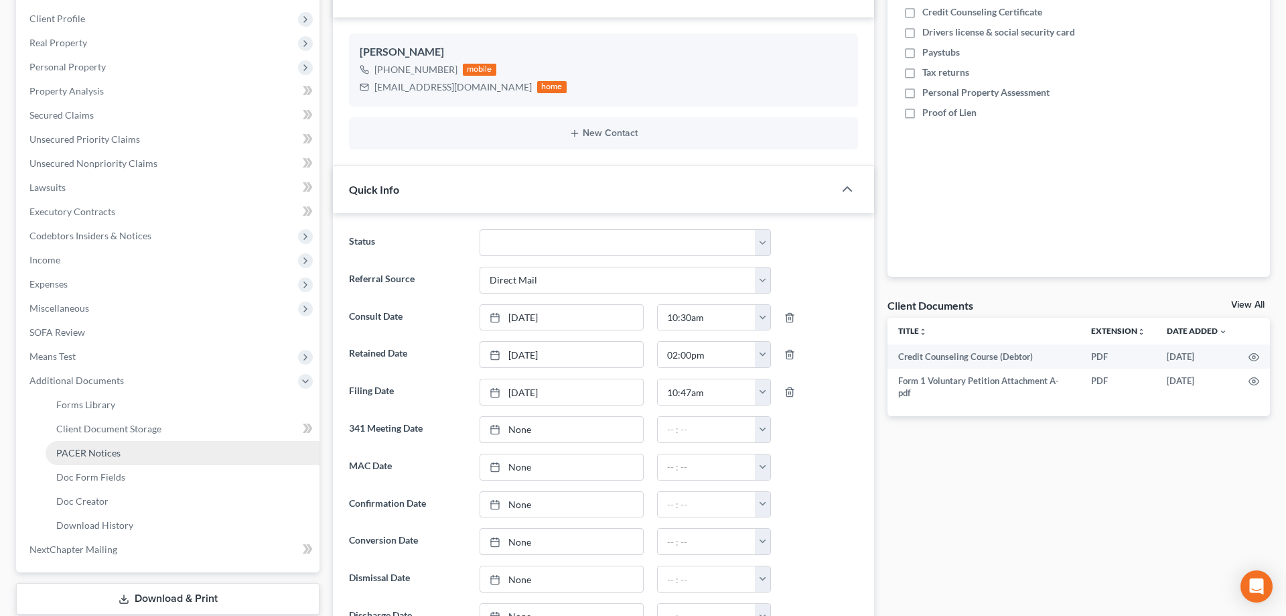
click at [174, 449] on link "PACER Notices" at bounding box center [183, 453] width 274 height 24
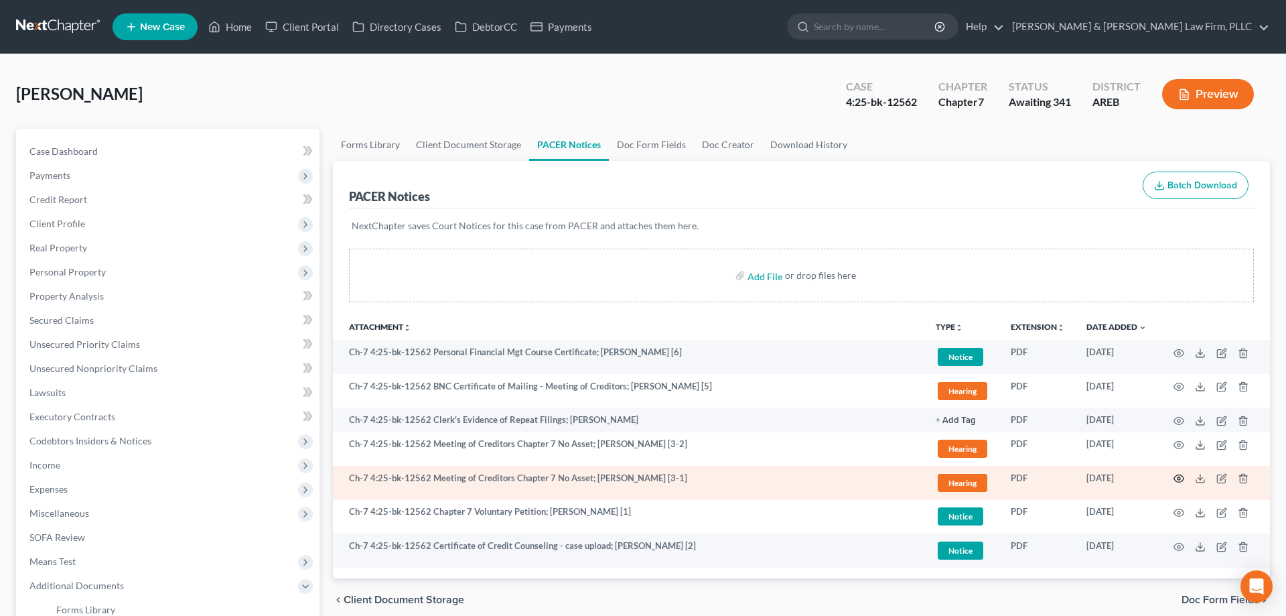
click at [1180, 477] on circle "button" at bounding box center [1179, 478] width 3 height 3
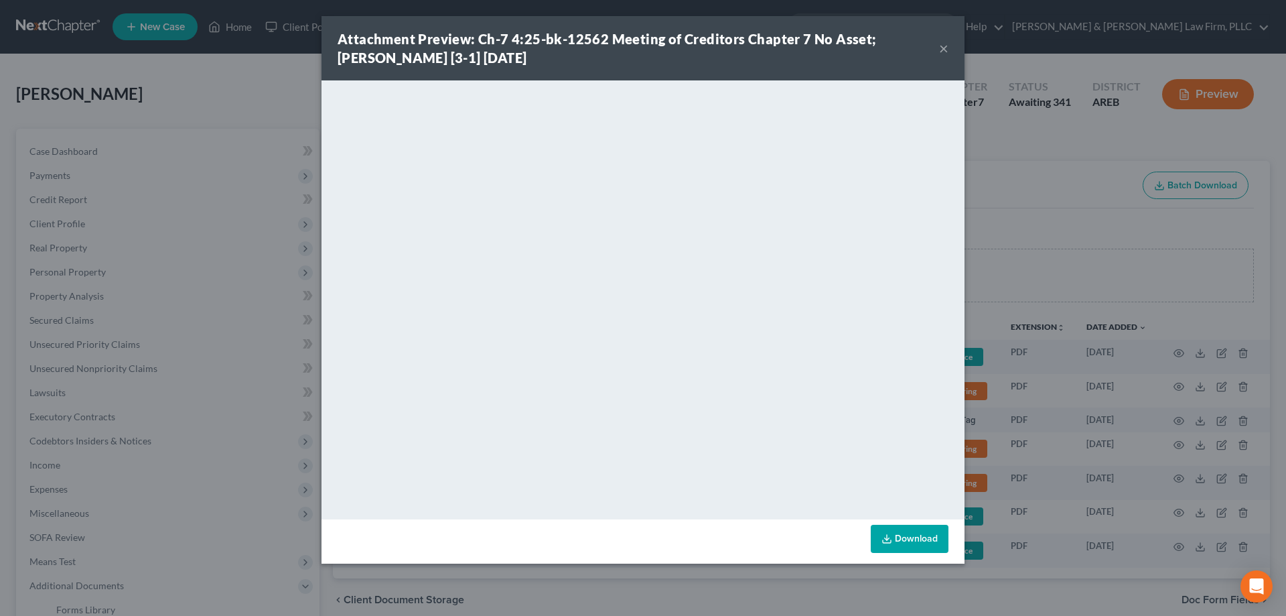
click at [945, 48] on button "×" at bounding box center [943, 48] width 9 height 16
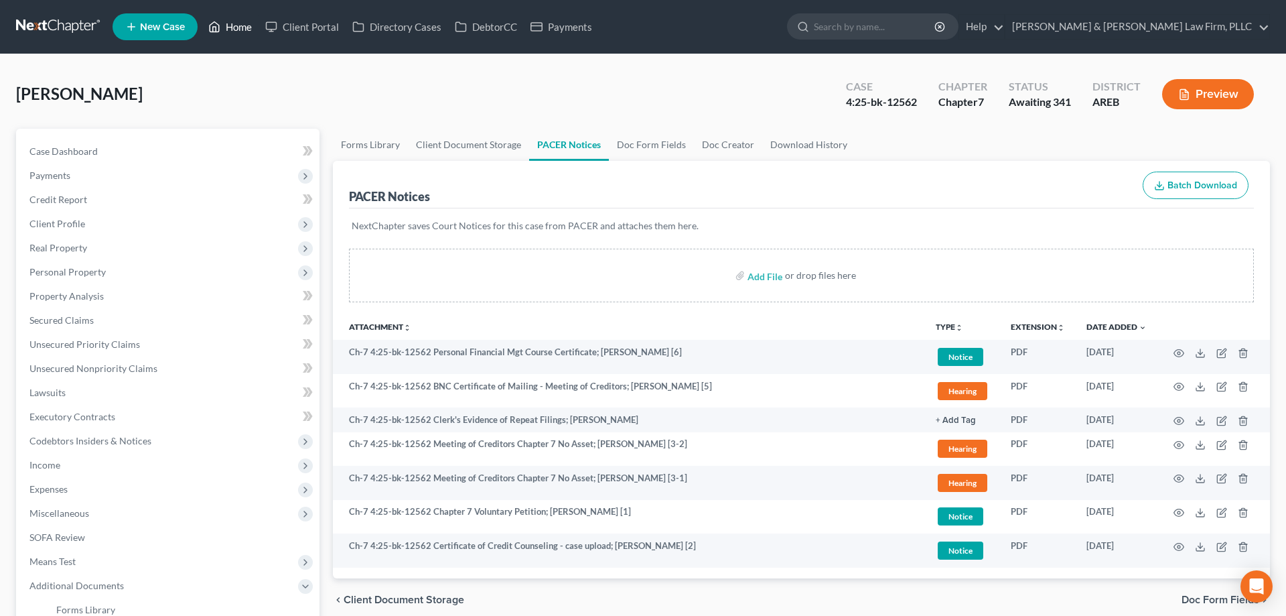
click at [233, 31] on link "Home" at bounding box center [230, 27] width 57 height 24
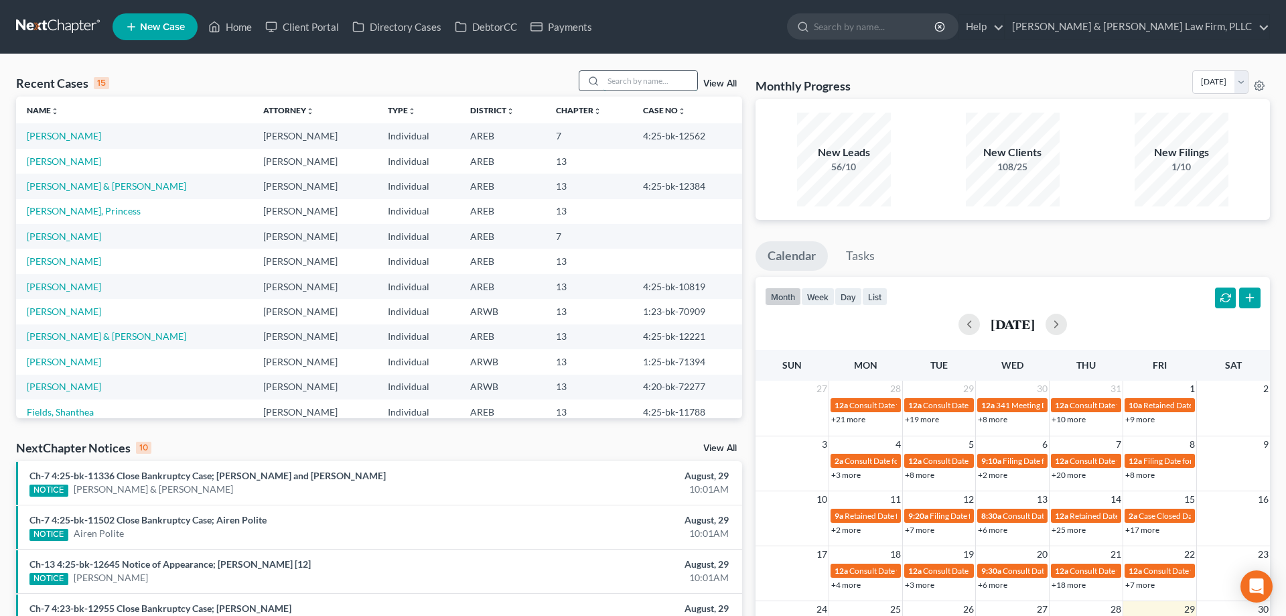
click at [615, 77] on input "search" at bounding box center [651, 80] width 94 height 19
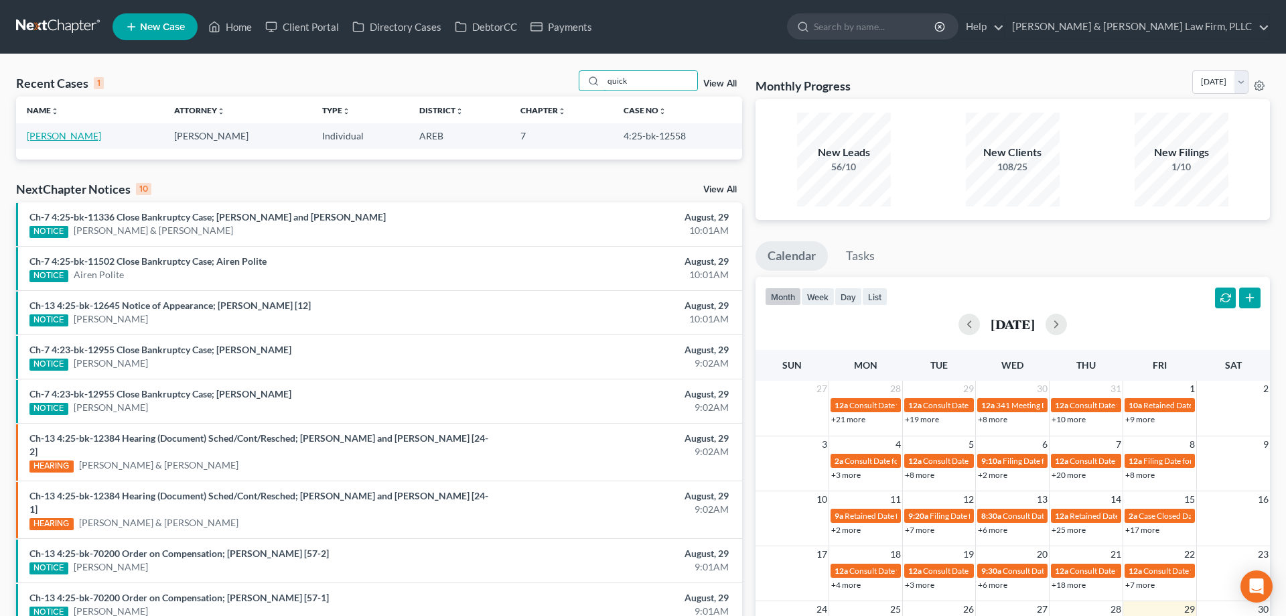
type input "quick"
click at [70, 137] on link "[PERSON_NAME]" at bounding box center [64, 135] width 74 height 11
select select "2"
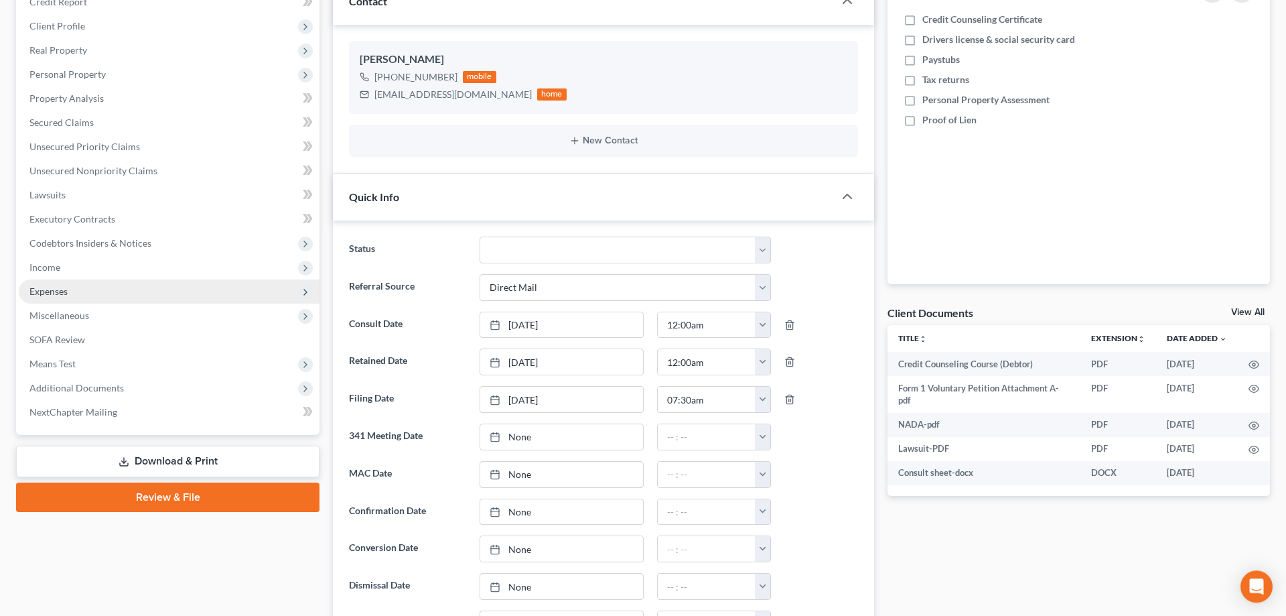
scroll to position [205, 0]
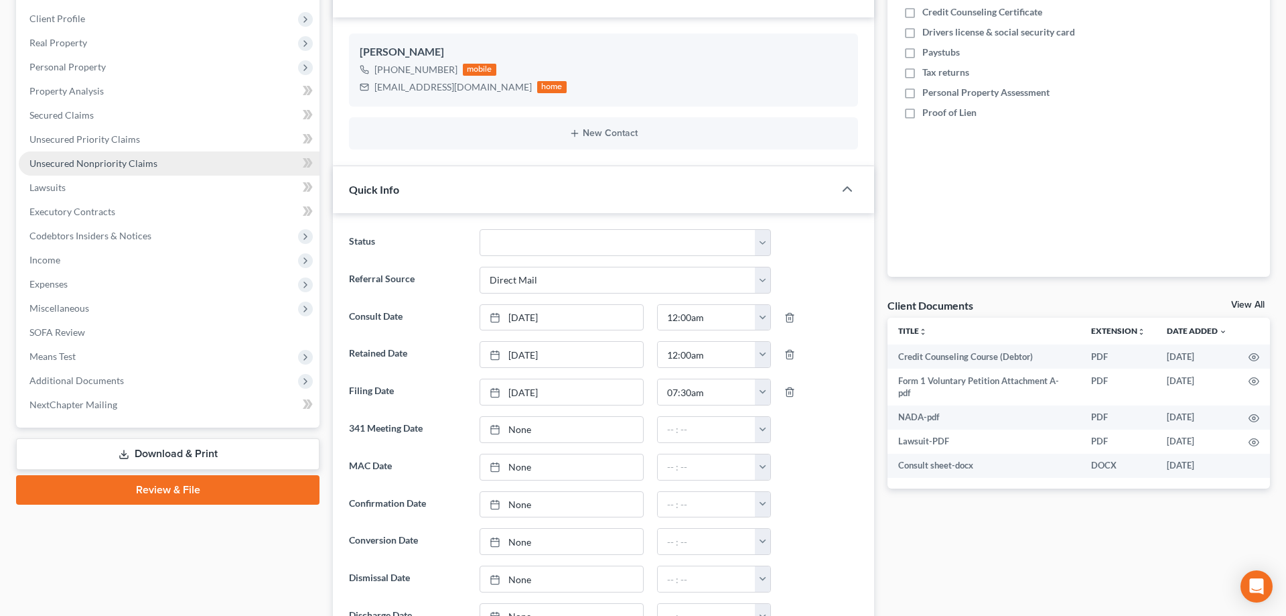
click at [153, 160] on span "Unsecured Nonpriority Claims" at bounding box center [93, 162] width 128 height 11
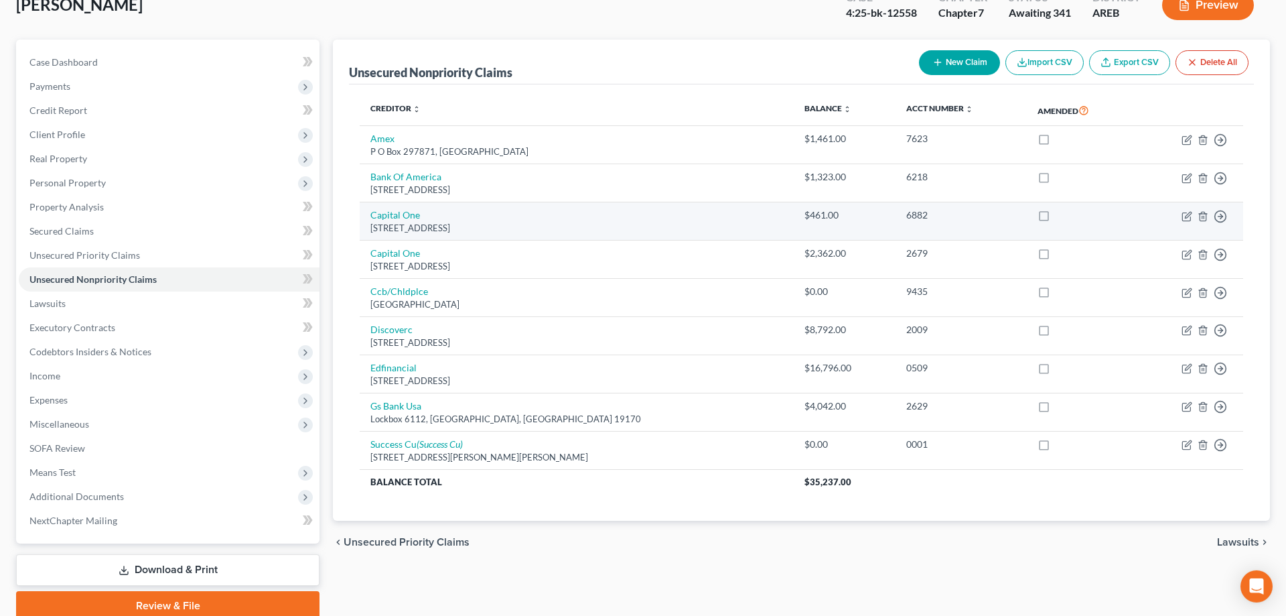
scroll to position [7, 0]
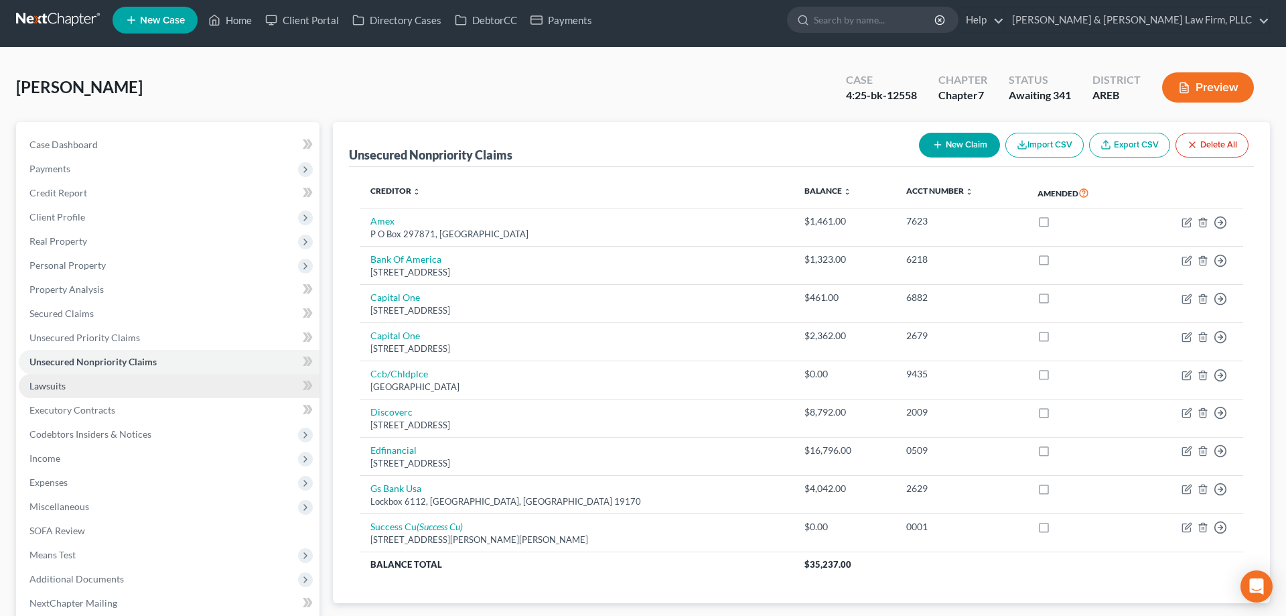
click at [194, 395] on link "Lawsuits" at bounding box center [169, 386] width 301 height 24
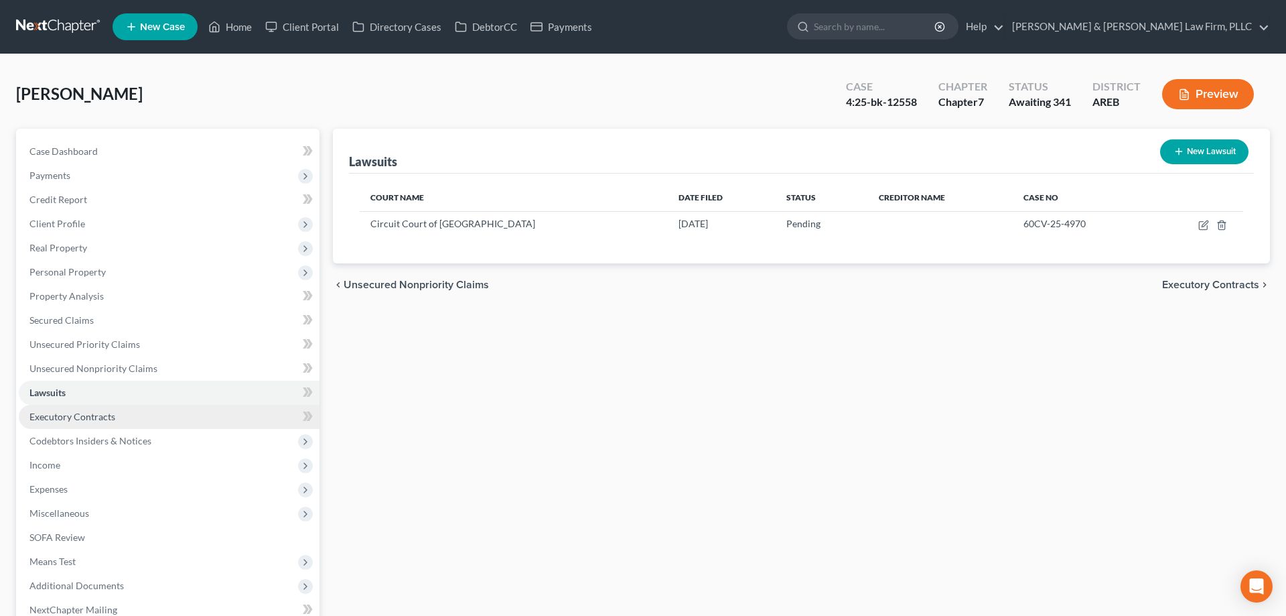
click at [190, 415] on link "Executory Contracts" at bounding box center [169, 417] width 301 height 24
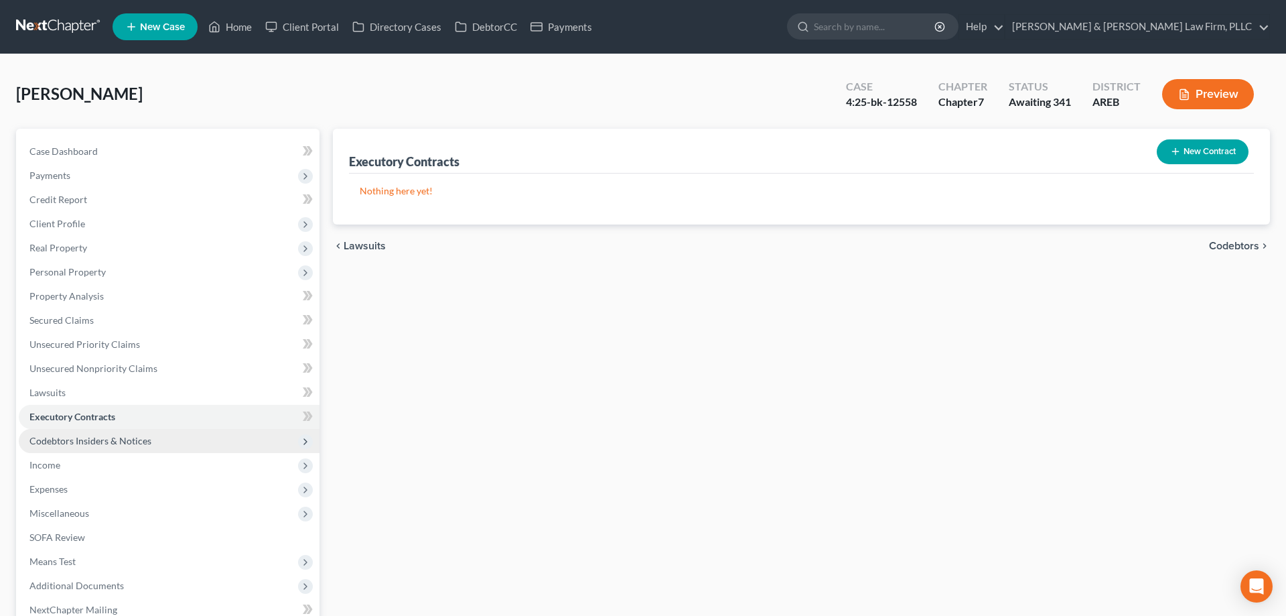
click at [191, 442] on span "Codebtors Insiders & Notices" at bounding box center [169, 441] width 301 height 24
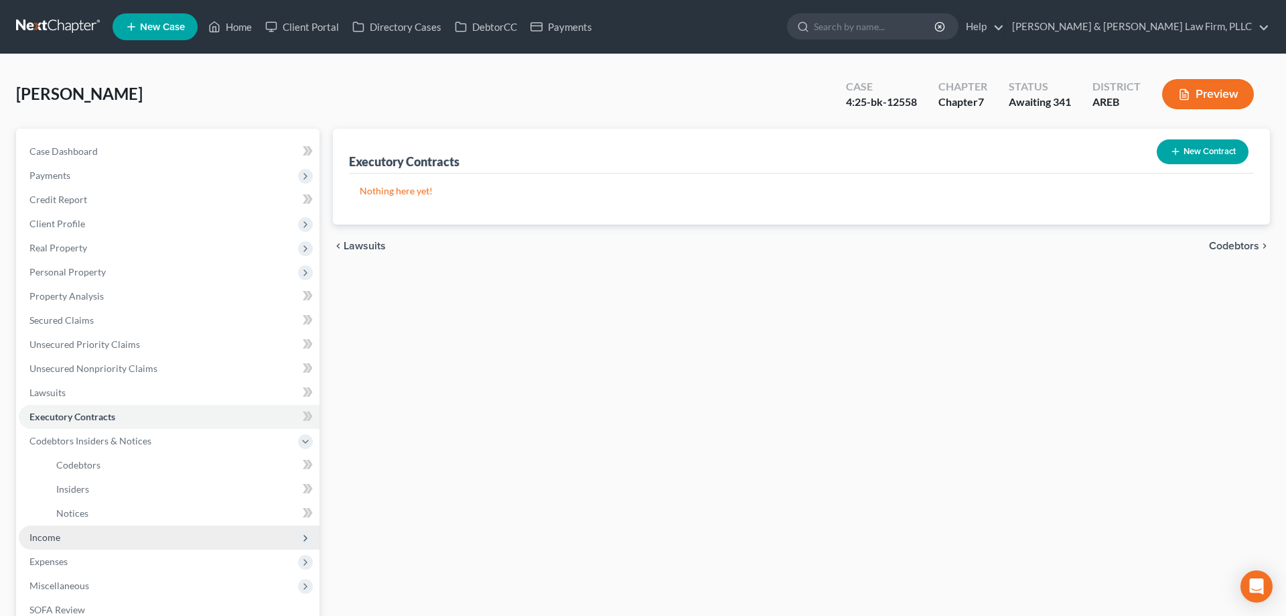
click at [156, 537] on span "Income" at bounding box center [169, 537] width 301 height 24
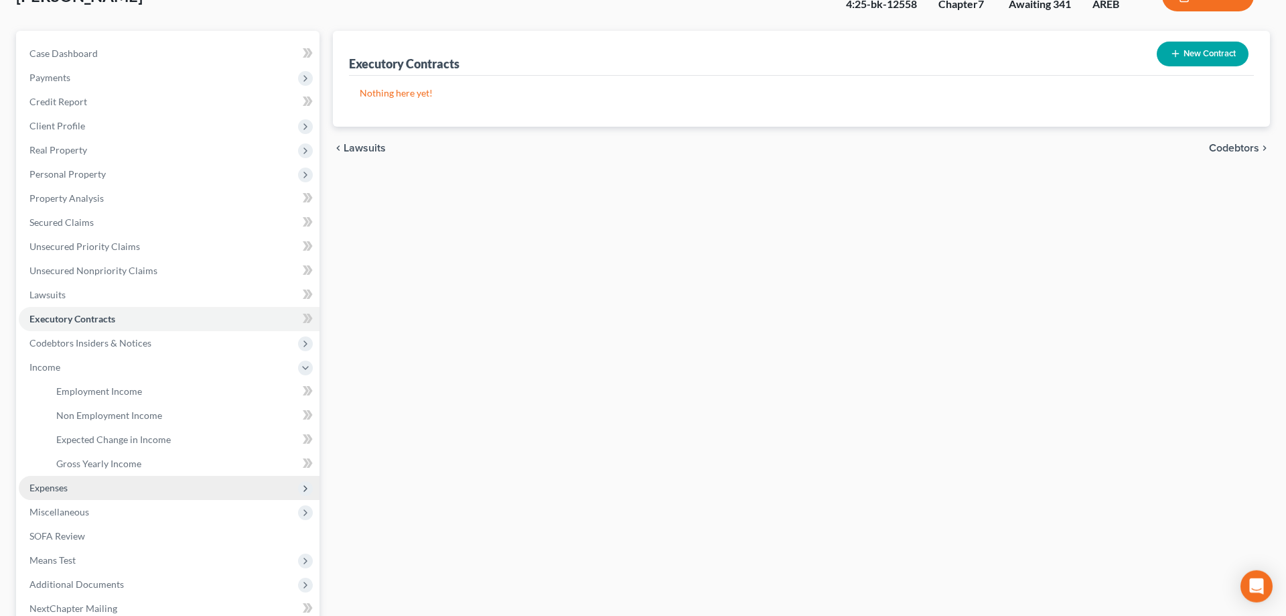
scroll to position [137, 0]
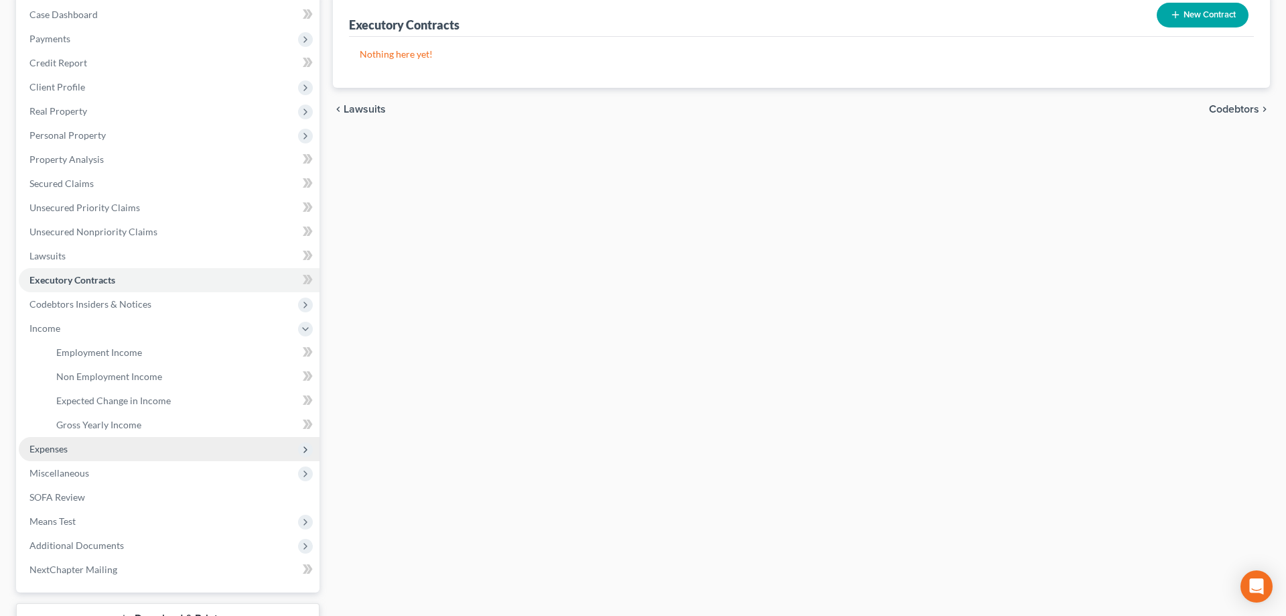
click at [159, 447] on span "Expenses" at bounding box center [169, 449] width 301 height 24
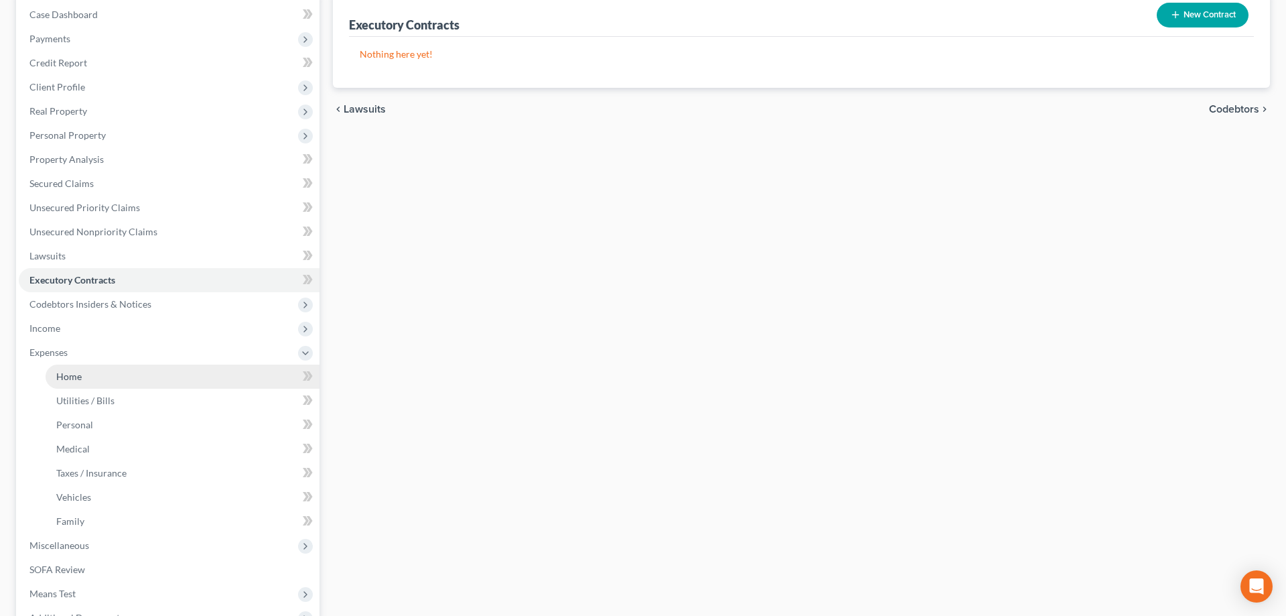
click at [184, 379] on link "Home" at bounding box center [183, 376] width 274 height 24
click at [182, 380] on link "Home" at bounding box center [183, 376] width 274 height 24
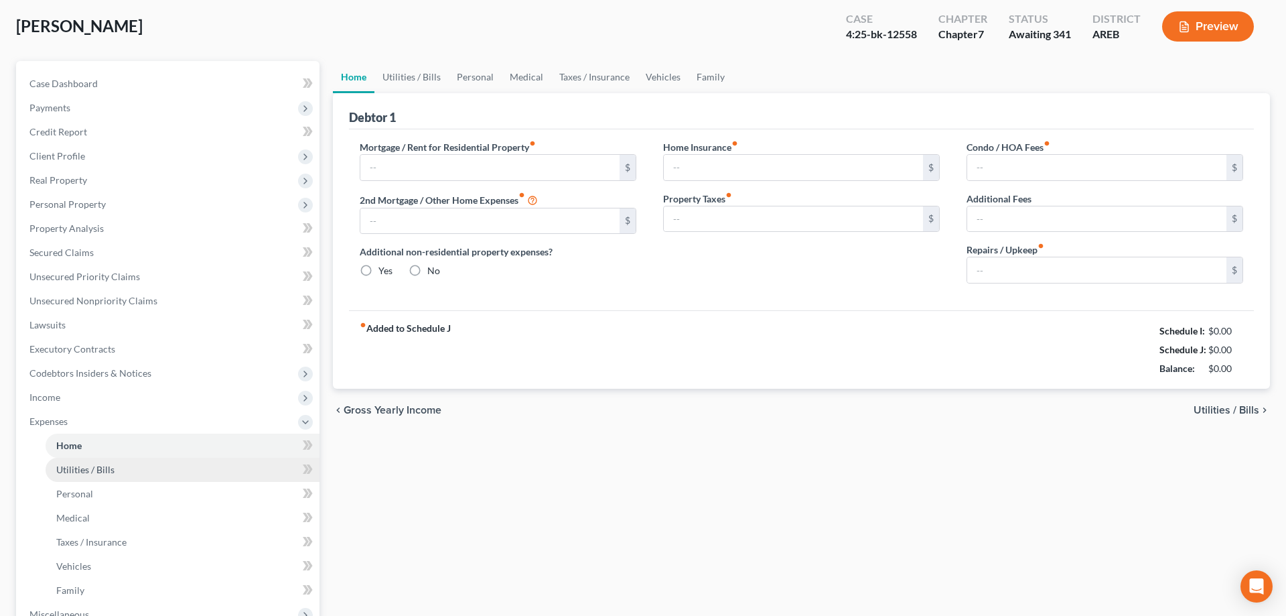
type input "0.00"
radio input "true"
type input "0.00"
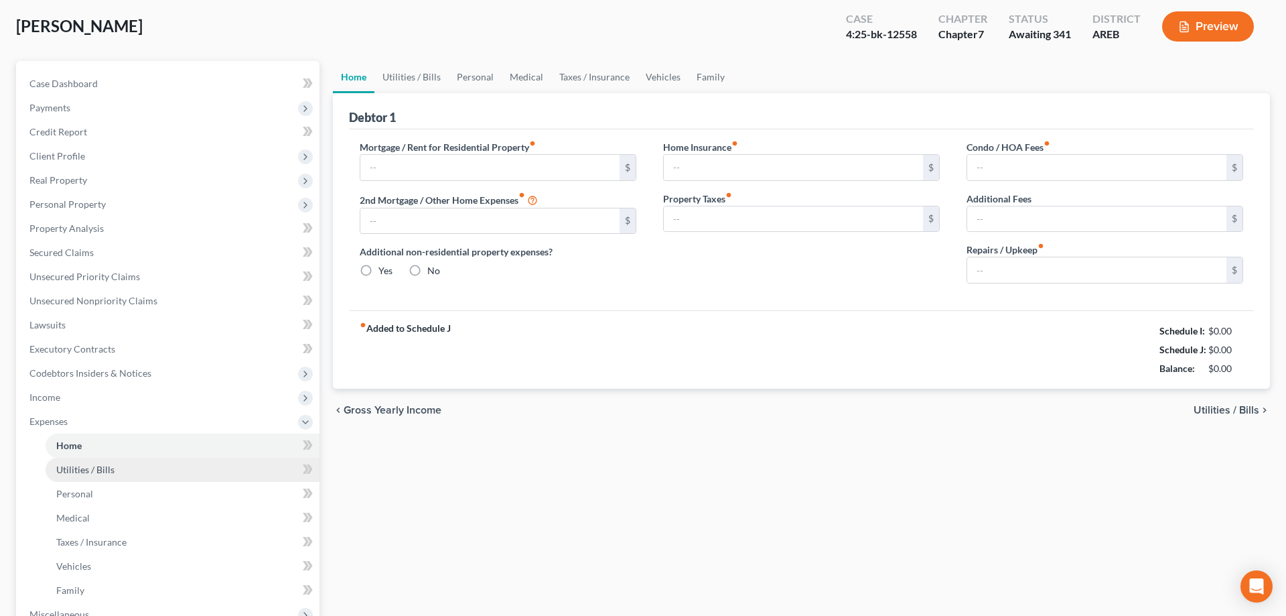
type input "0.00"
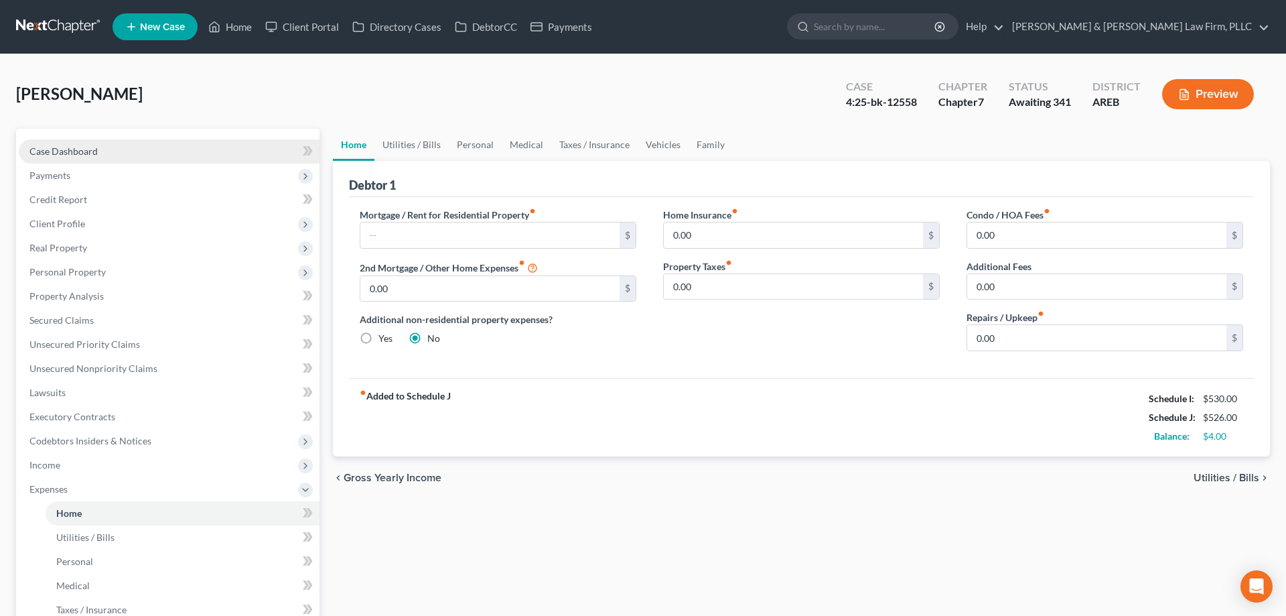
click at [130, 149] on link "Case Dashboard" at bounding box center [169, 151] width 301 height 24
select select "0"
select select "2"
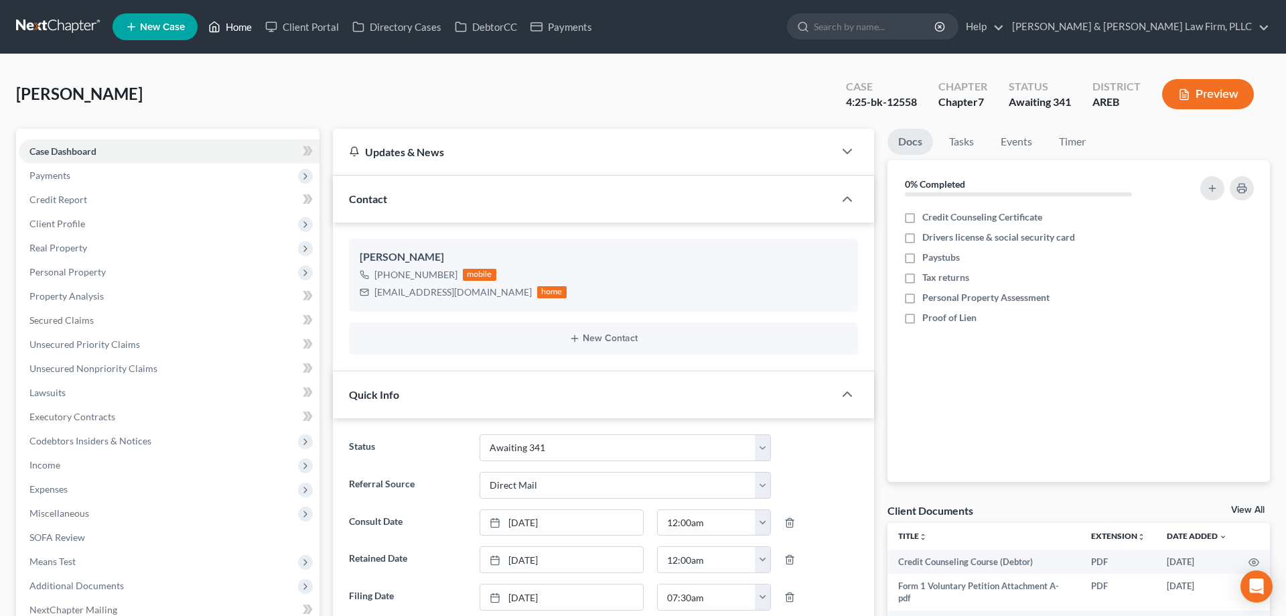
click at [224, 30] on link "Home" at bounding box center [230, 27] width 57 height 24
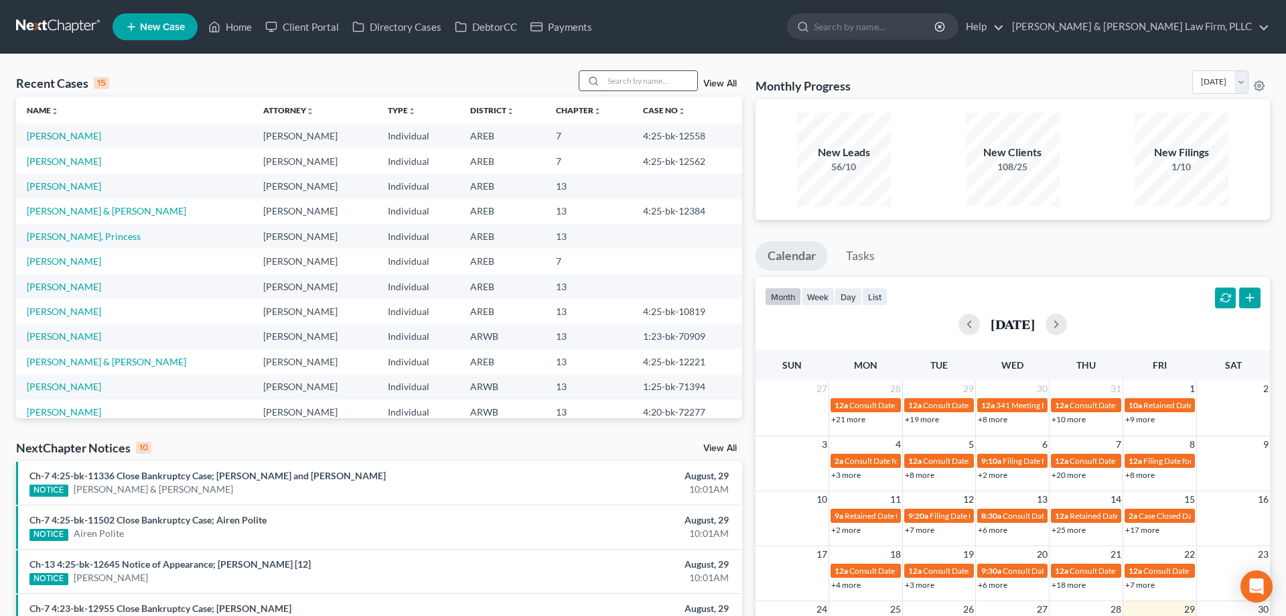
click at [635, 82] on input "search" at bounding box center [651, 80] width 94 height 19
type input "[PERSON_NAME]"
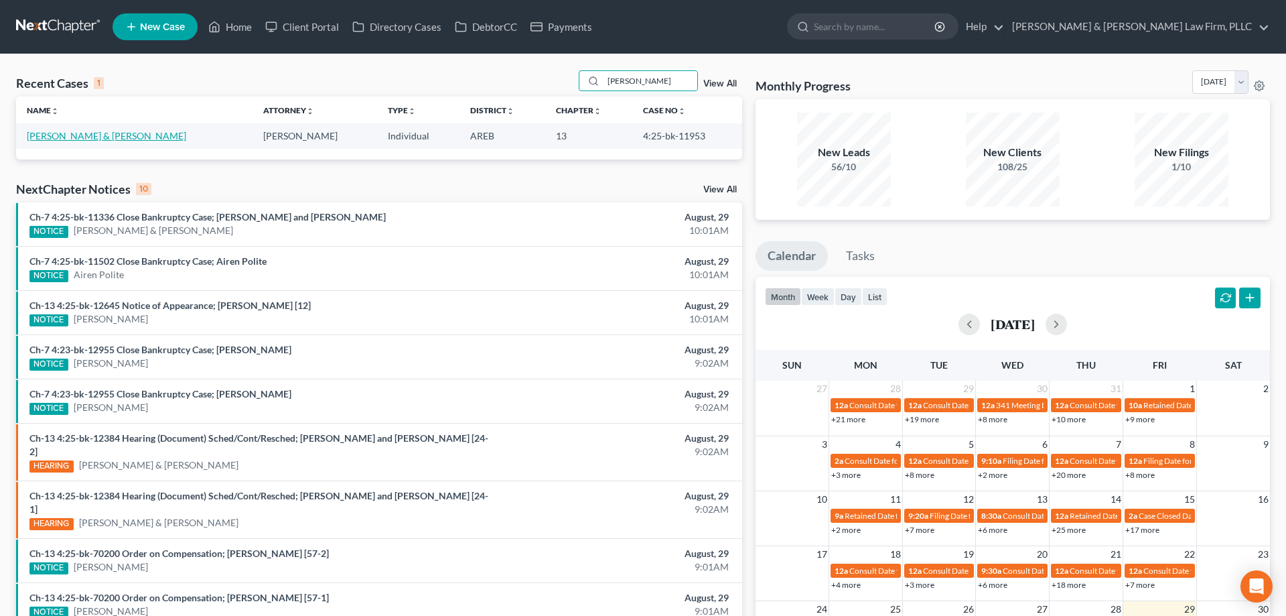
click at [100, 139] on link "[PERSON_NAME] & [PERSON_NAME]" at bounding box center [106, 135] width 159 height 11
select select "3"
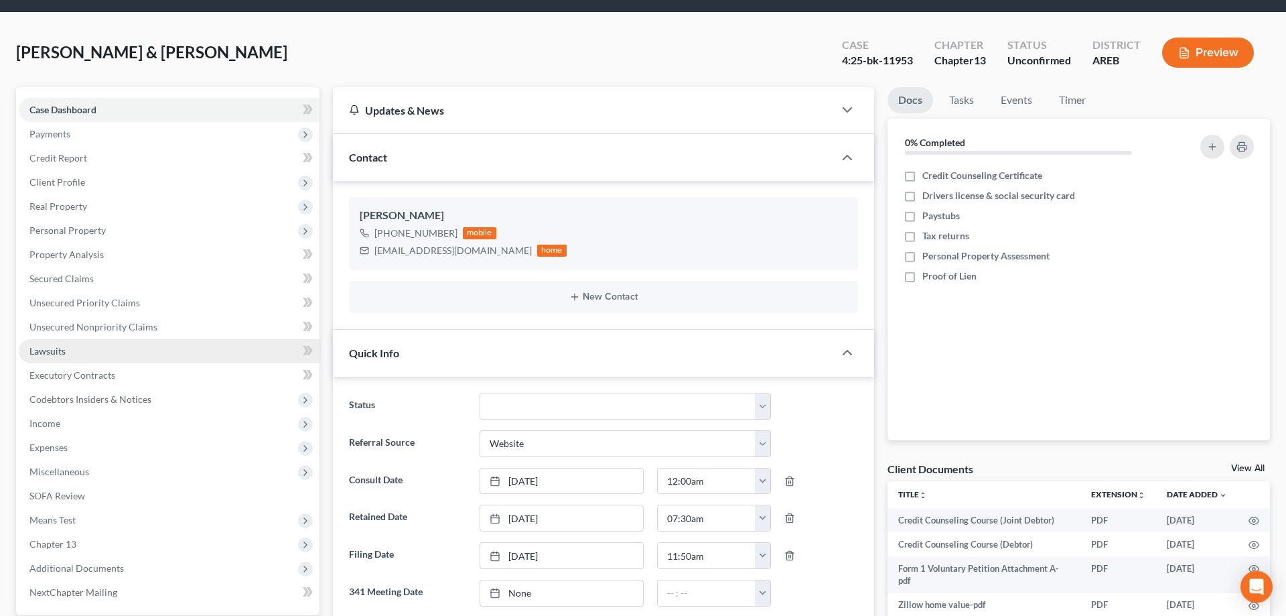
scroll to position [137, 0]
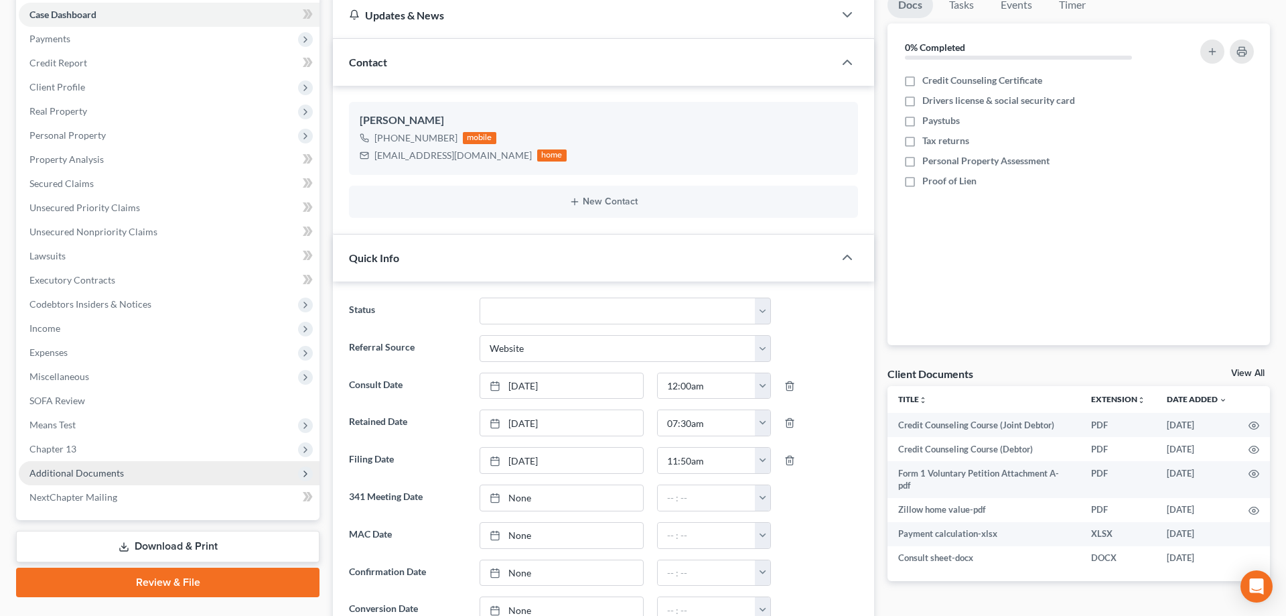
click at [137, 465] on span "Additional Documents" at bounding box center [169, 473] width 301 height 24
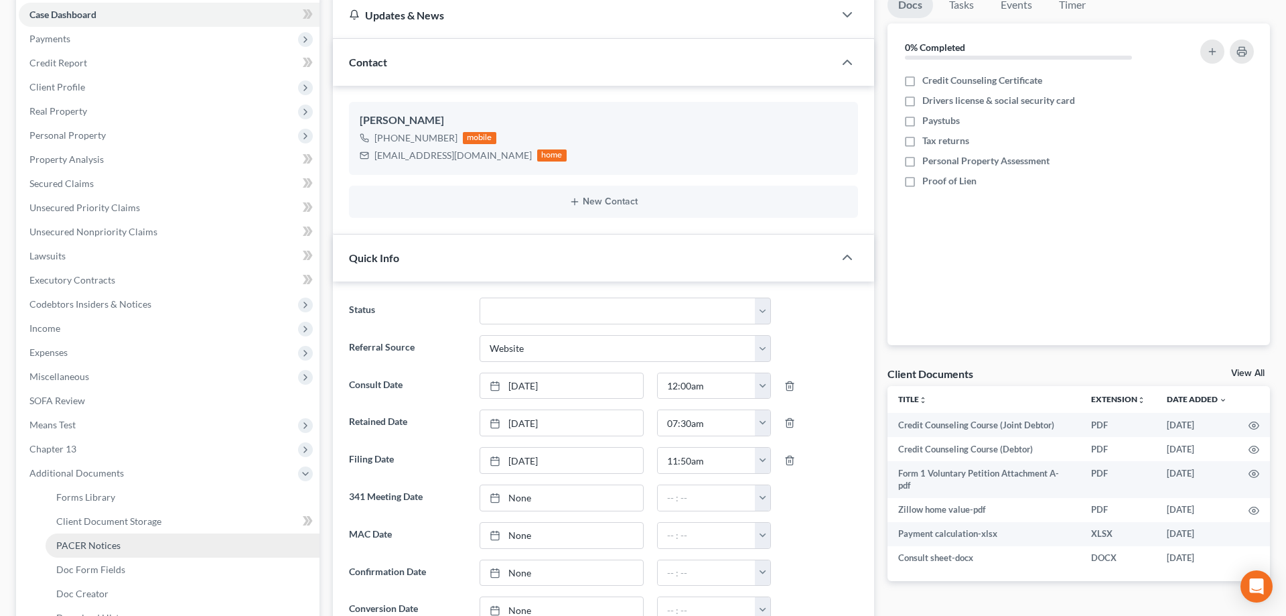
click at [172, 543] on link "PACER Notices" at bounding box center [183, 545] width 274 height 24
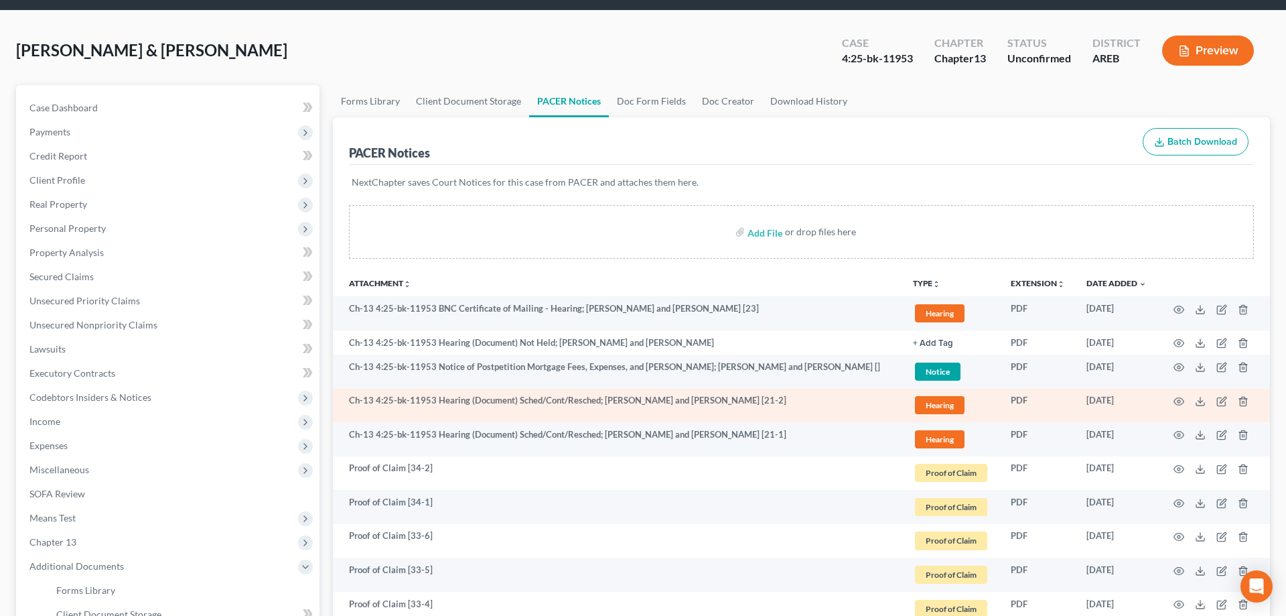
scroll to position [68, 0]
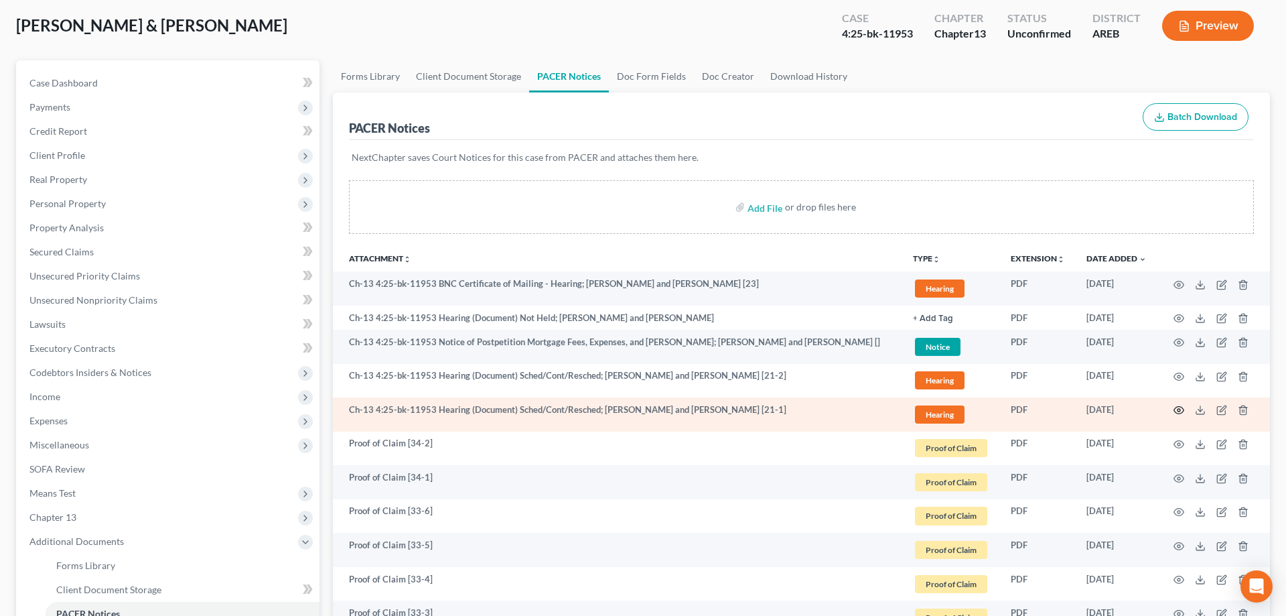
click at [1177, 409] on icon "button" at bounding box center [1179, 410] width 11 height 11
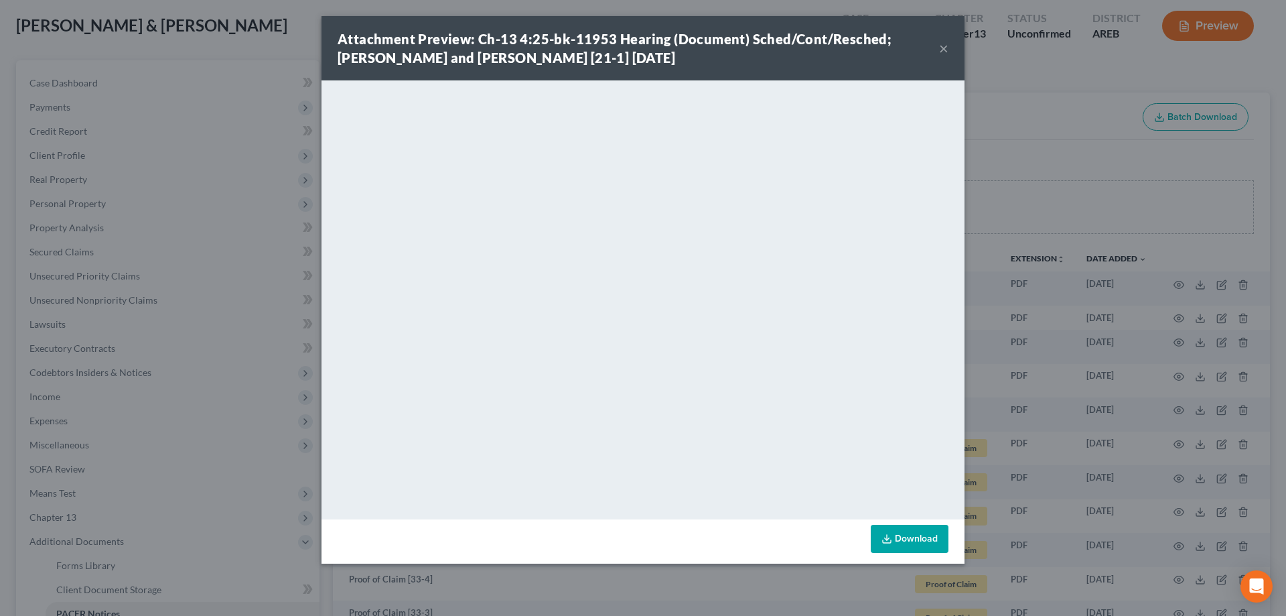
click at [945, 48] on button "×" at bounding box center [943, 48] width 9 height 16
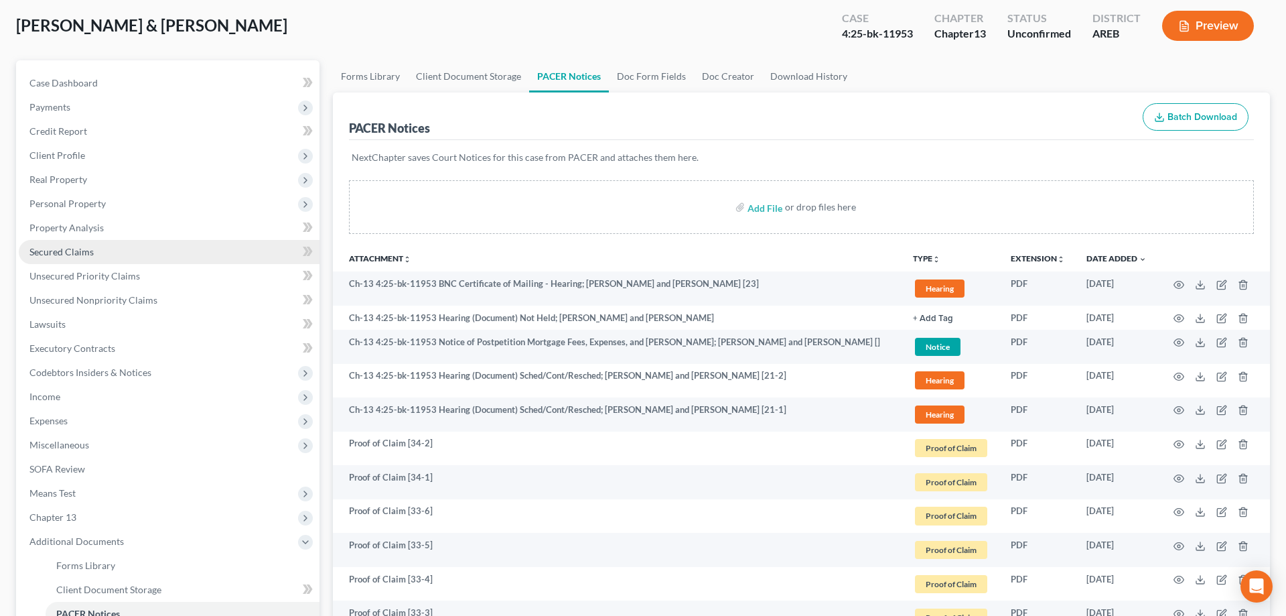
scroll to position [0, 0]
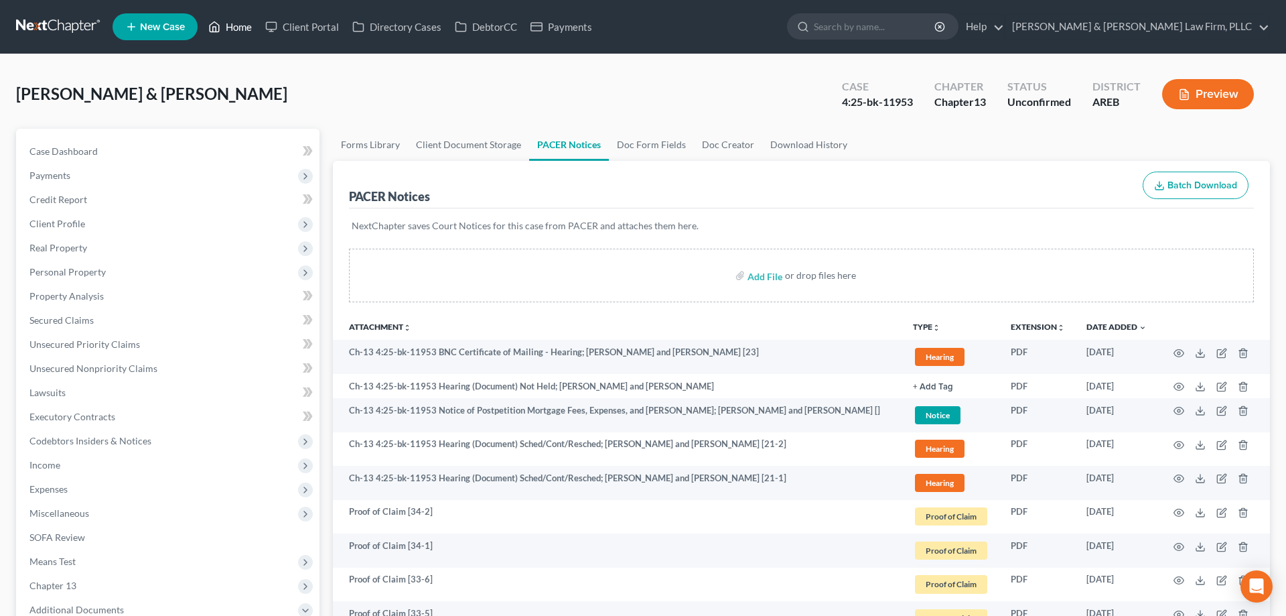
click at [239, 29] on link "Home" at bounding box center [230, 27] width 57 height 24
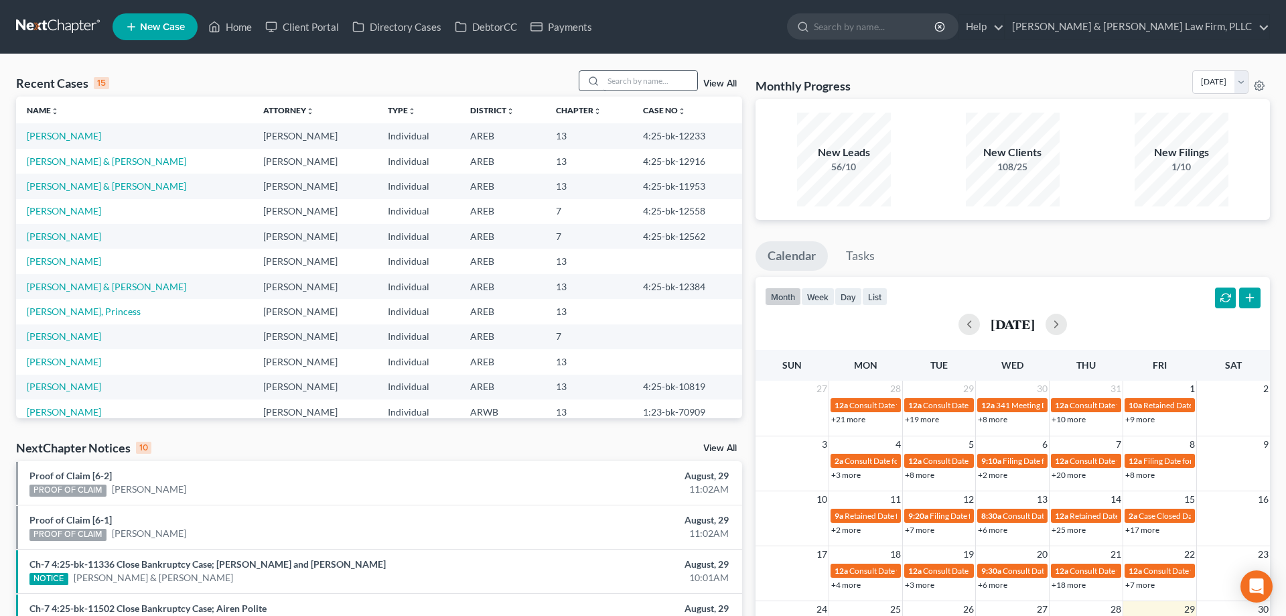
click at [655, 90] on div at bounding box center [638, 80] width 119 height 21
click at [649, 86] on input "search" at bounding box center [651, 80] width 94 height 19
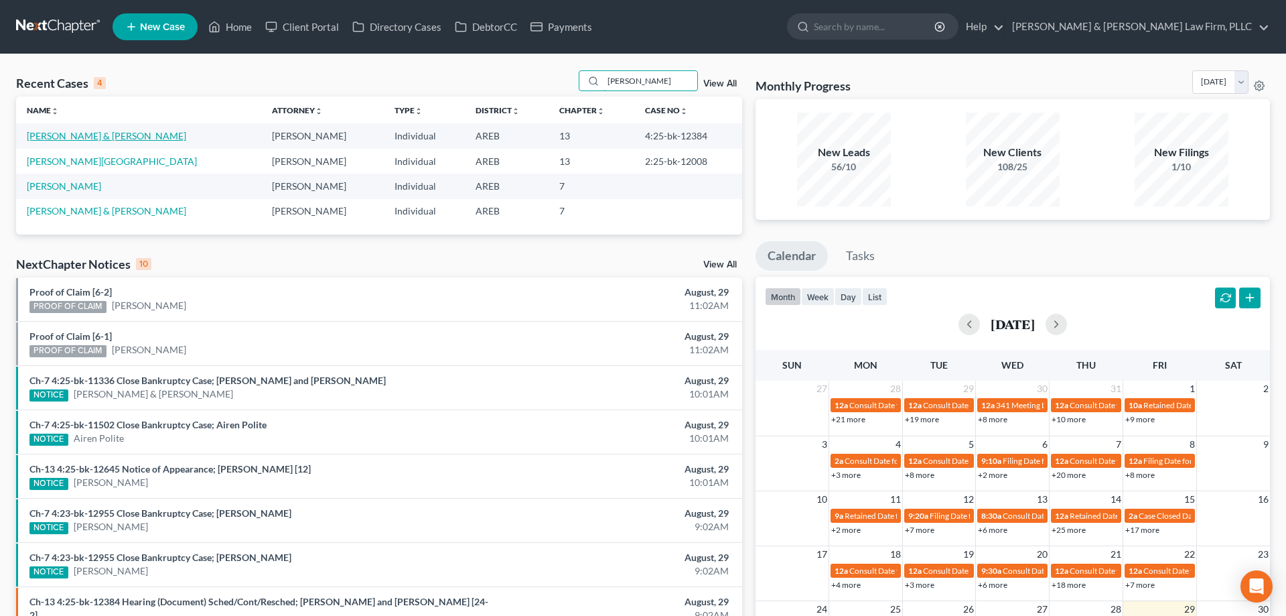
type input "[PERSON_NAME]"
click at [97, 133] on link "[PERSON_NAME] & [PERSON_NAME]" at bounding box center [106, 135] width 159 height 11
select select "2"
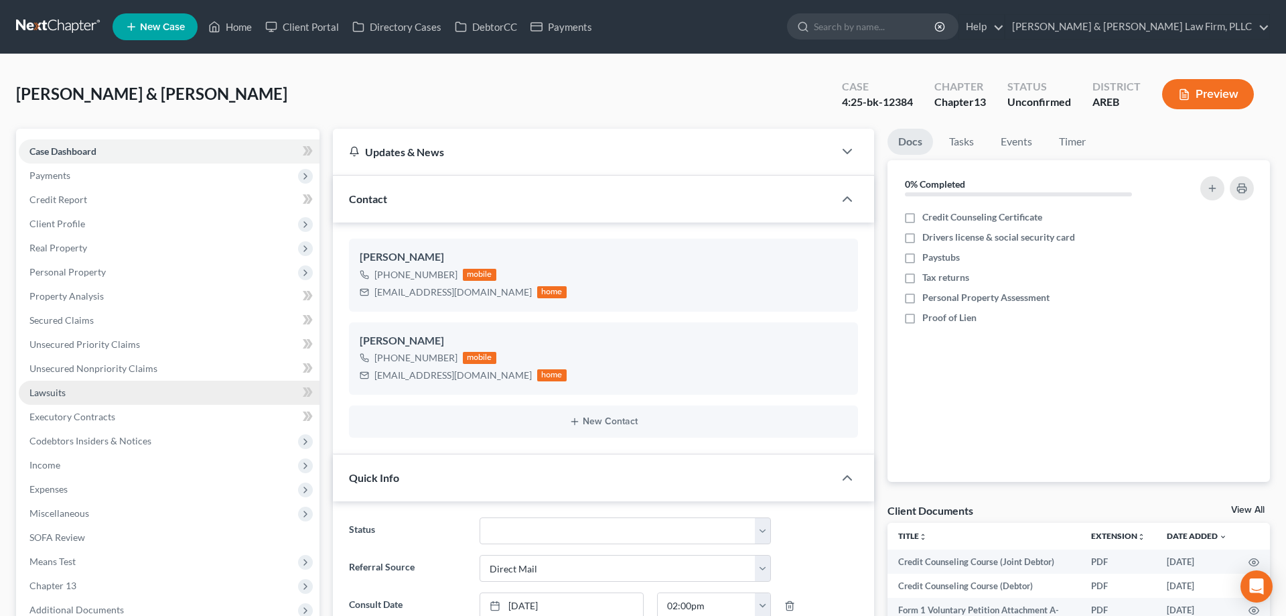
scroll to position [273, 0]
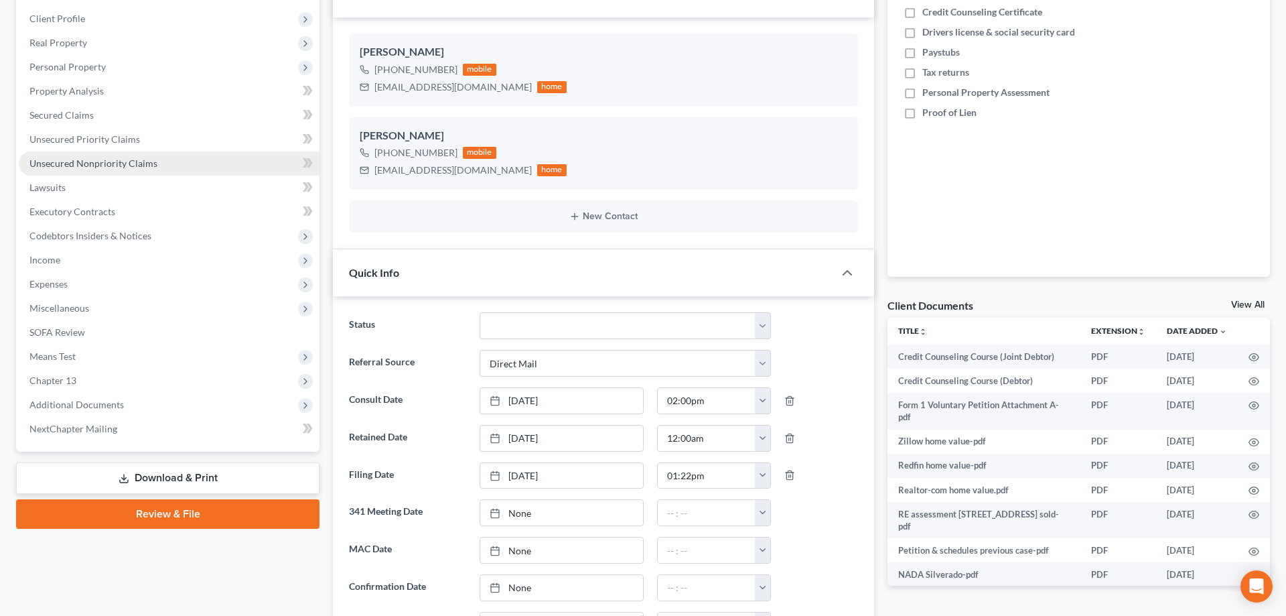
click at [165, 168] on link "Unsecured Nonpriority Claims" at bounding box center [169, 163] width 301 height 24
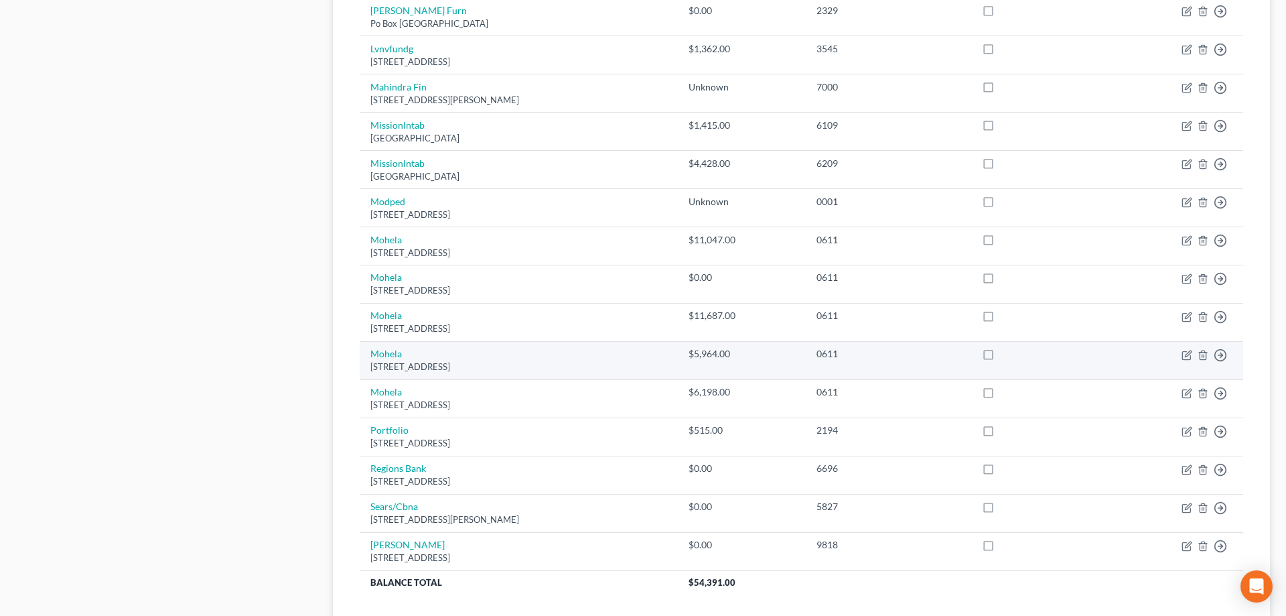
scroll to position [851, 0]
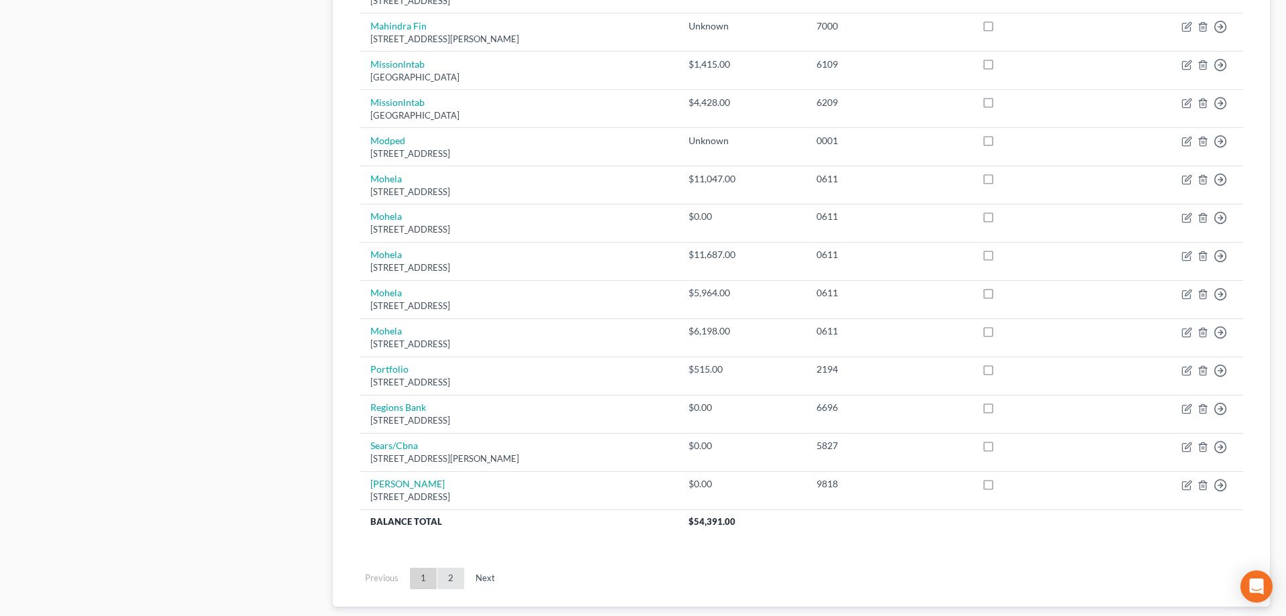
click at [447, 578] on link "2" at bounding box center [451, 578] width 27 height 21
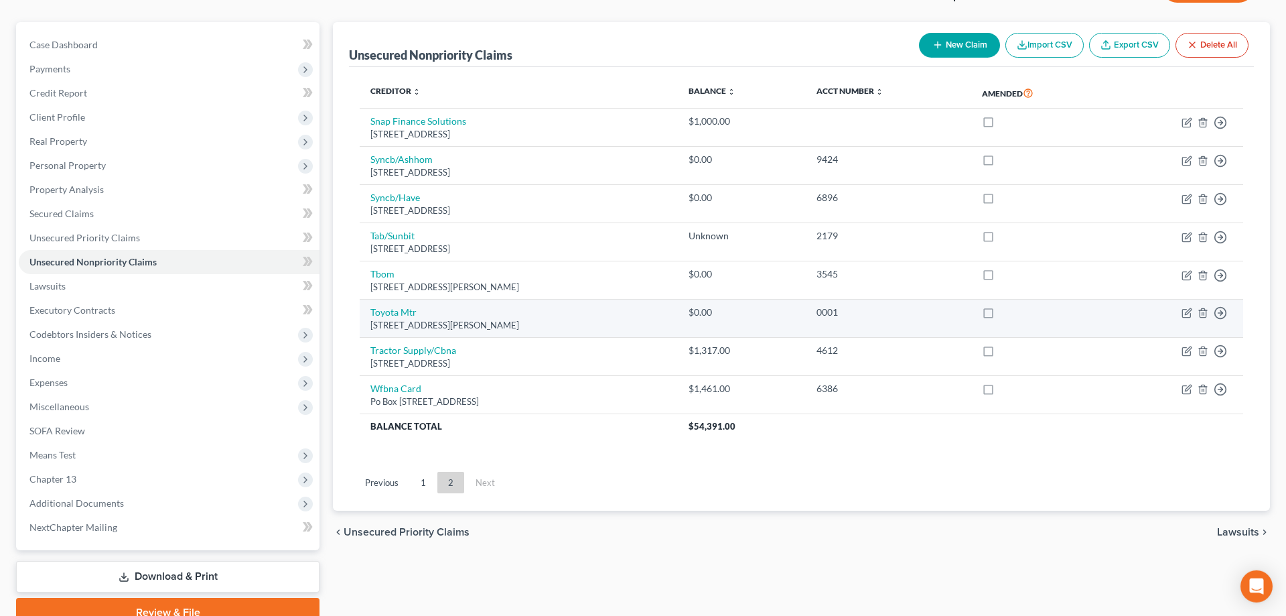
scroll to position [31, 0]
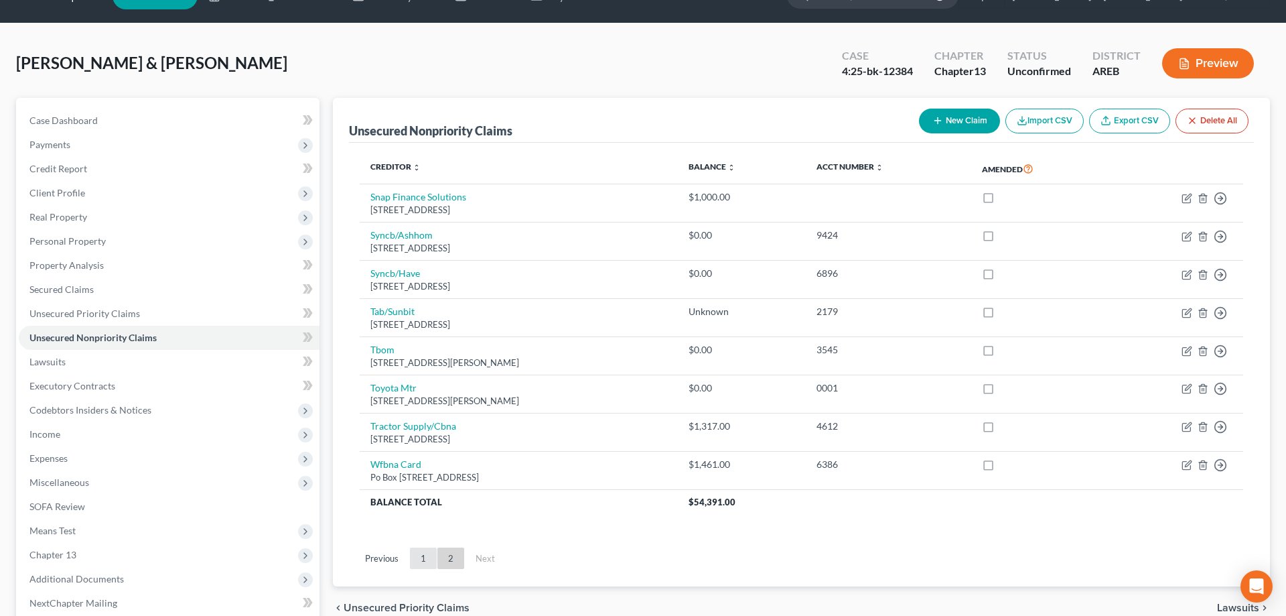
click at [428, 555] on link "1" at bounding box center [423, 557] width 27 height 21
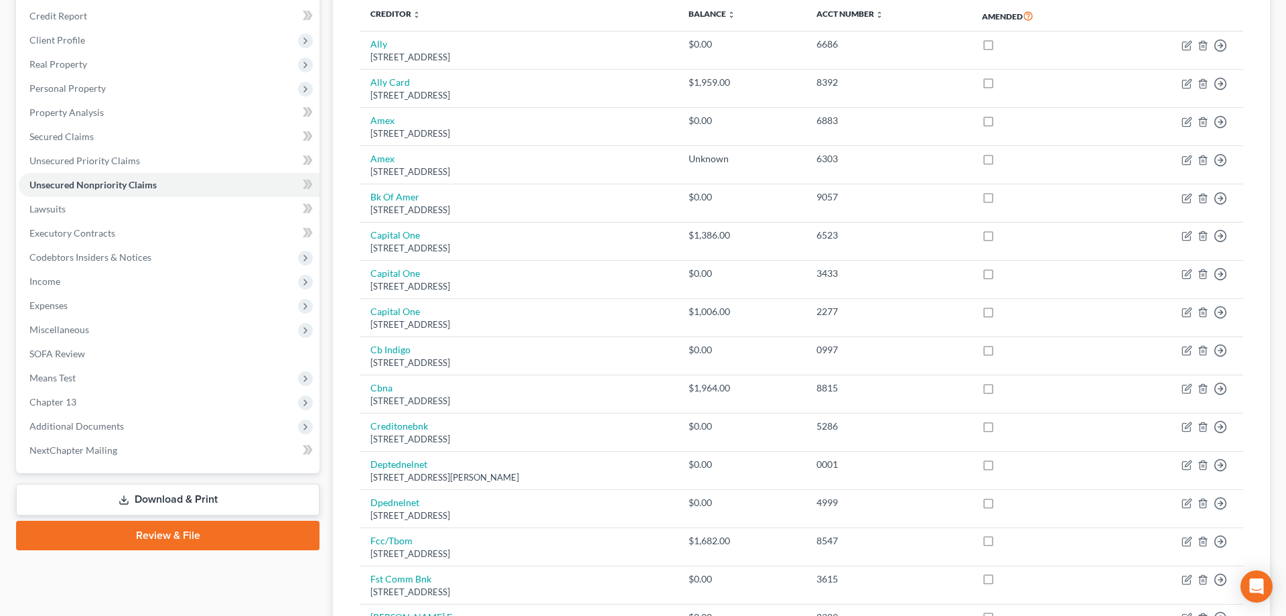
scroll to position [0, 0]
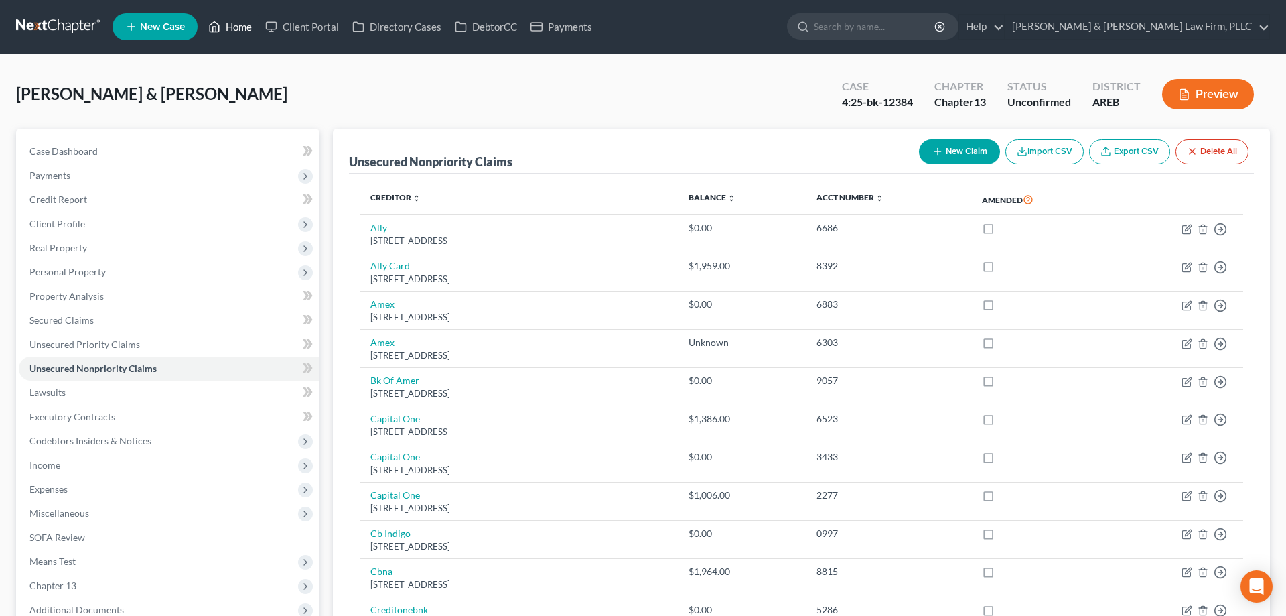
click at [242, 32] on link "Home" at bounding box center [230, 27] width 57 height 24
